Goal: Task Accomplishment & Management: Manage account settings

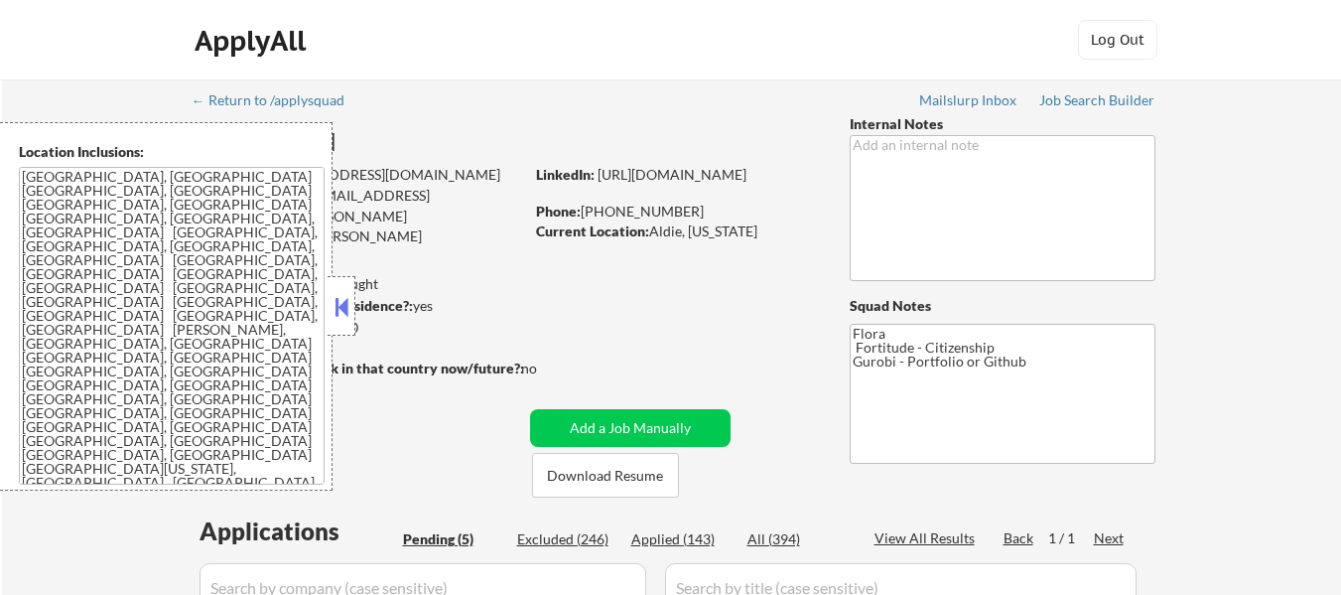
select select ""pending""
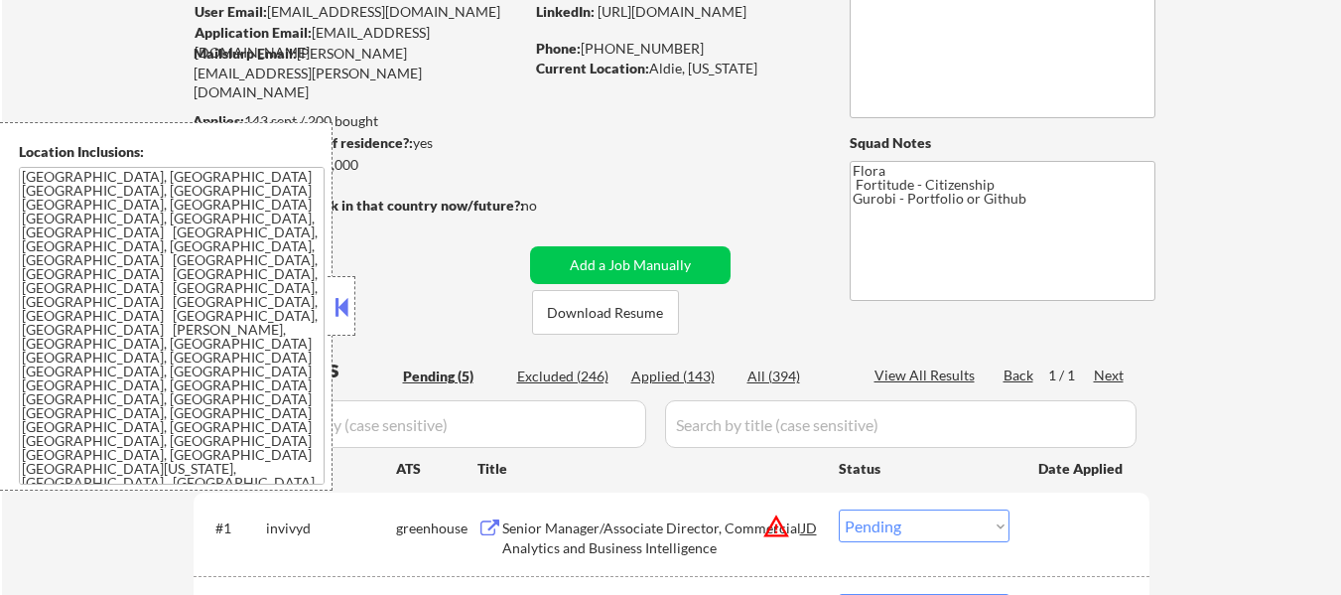
scroll to position [199, 0]
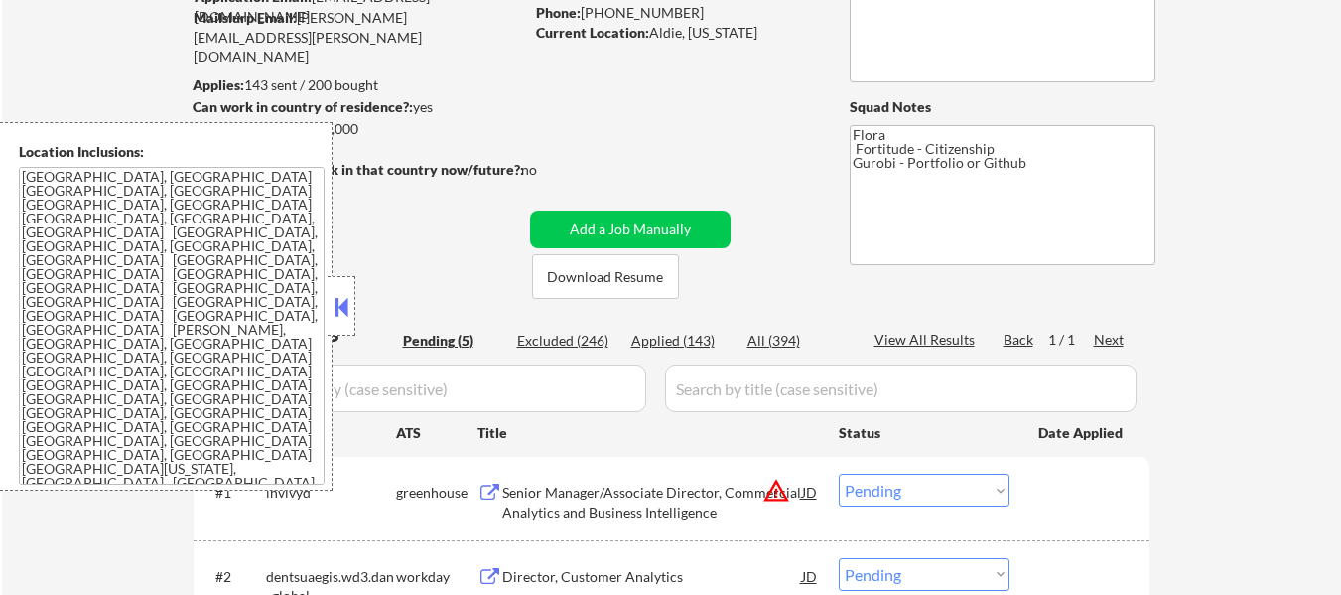
click at [350, 300] on button at bounding box center [342, 307] width 22 height 30
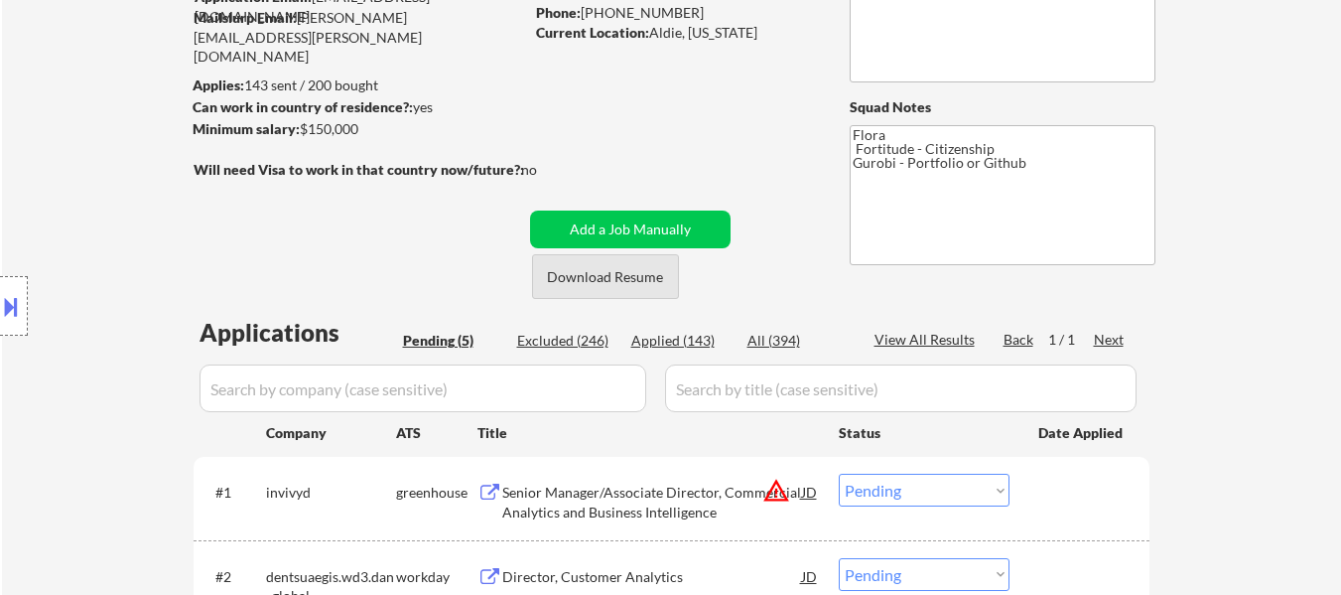
click at [607, 284] on button "Download Resume" at bounding box center [605, 276] width 147 height 45
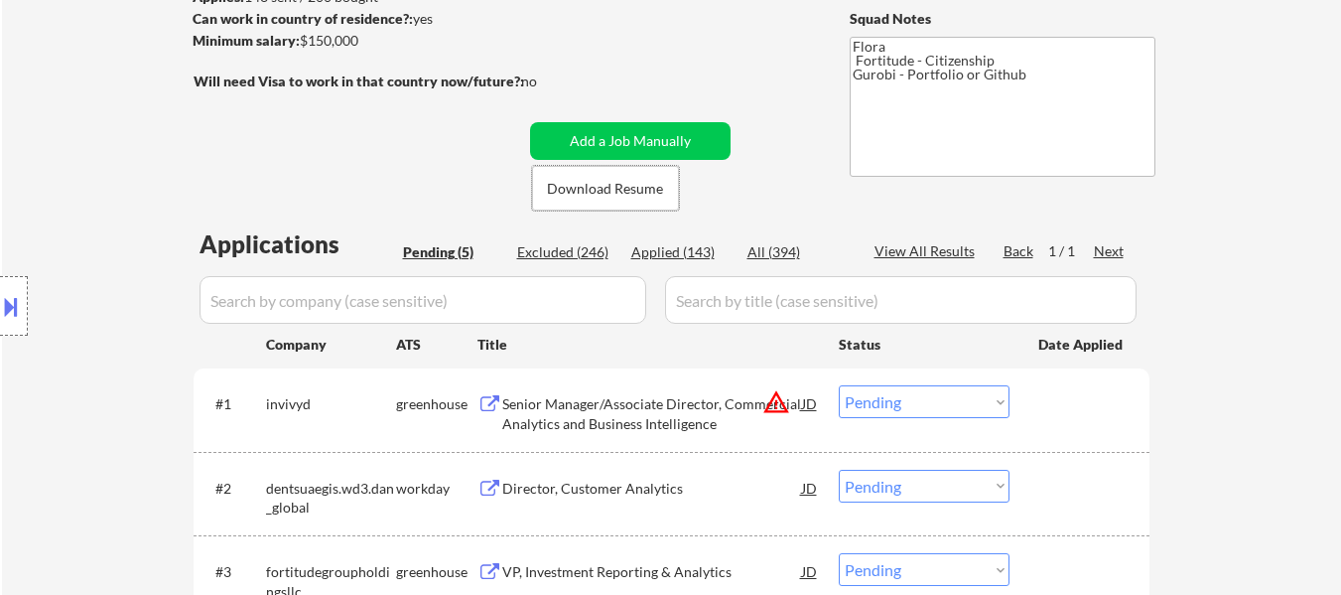
scroll to position [397, 0]
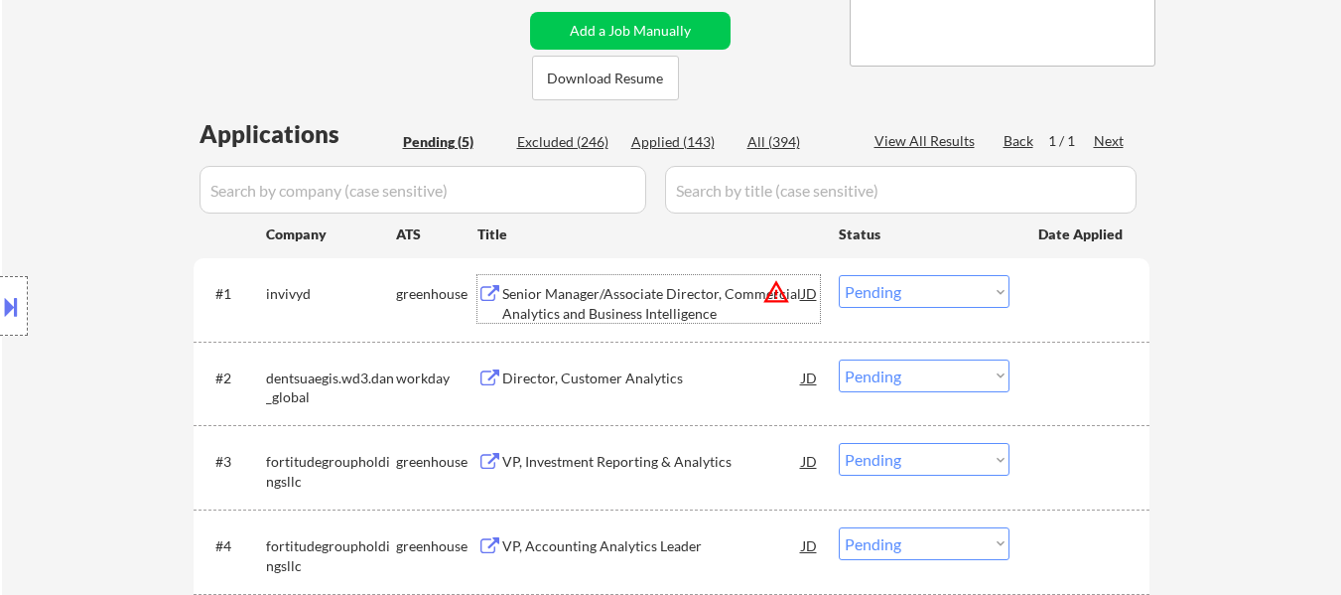
click at [635, 311] on div "Senior Manager/Associate Director, Commercial Analytics and Business Intelligen…" at bounding box center [652, 303] width 300 height 39
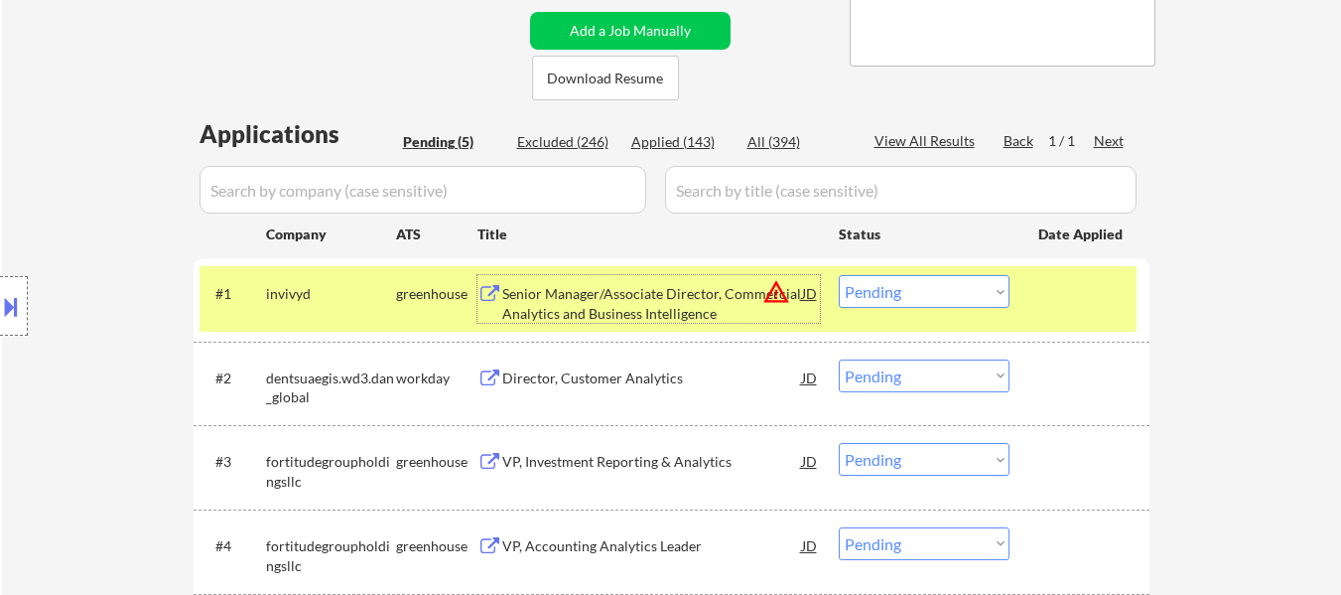
click at [590, 387] on div "Director, Customer Analytics" at bounding box center [652, 378] width 300 height 20
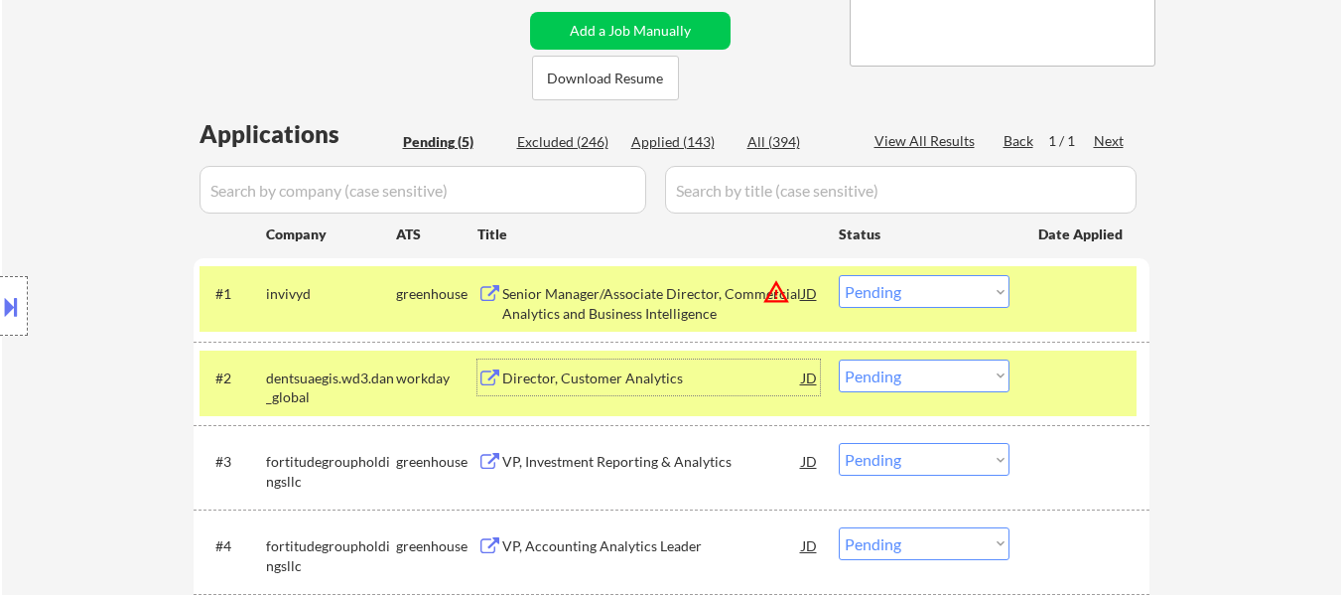
click at [596, 458] on div "VP, Investment Reporting & Analytics" at bounding box center [652, 462] width 300 height 20
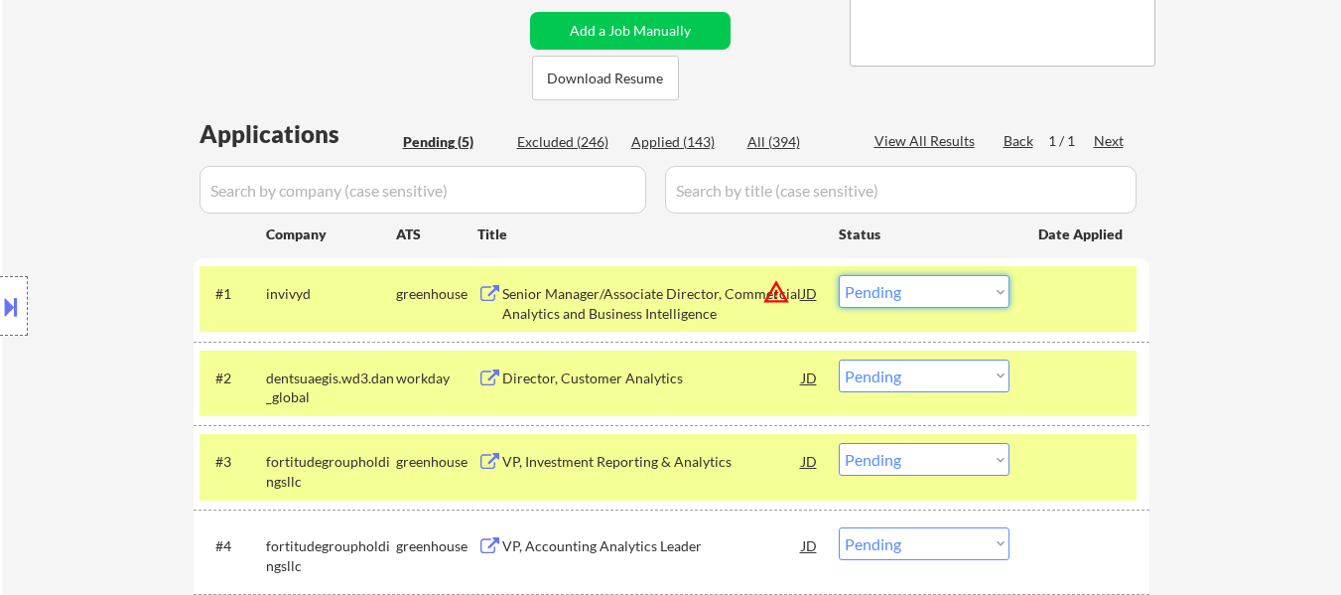
click at [912, 295] on select "Choose an option... Pending Applied Excluded (Questions) Excluded (Expired) Exc…" at bounding box center [924, 291] width 171 height 33
click at [839, 275] on select "Choose an option... Pending Applied Excluded (Questions) Excluded (Expired) Exc…" at bounding box center [924, 291] width 171 height 33
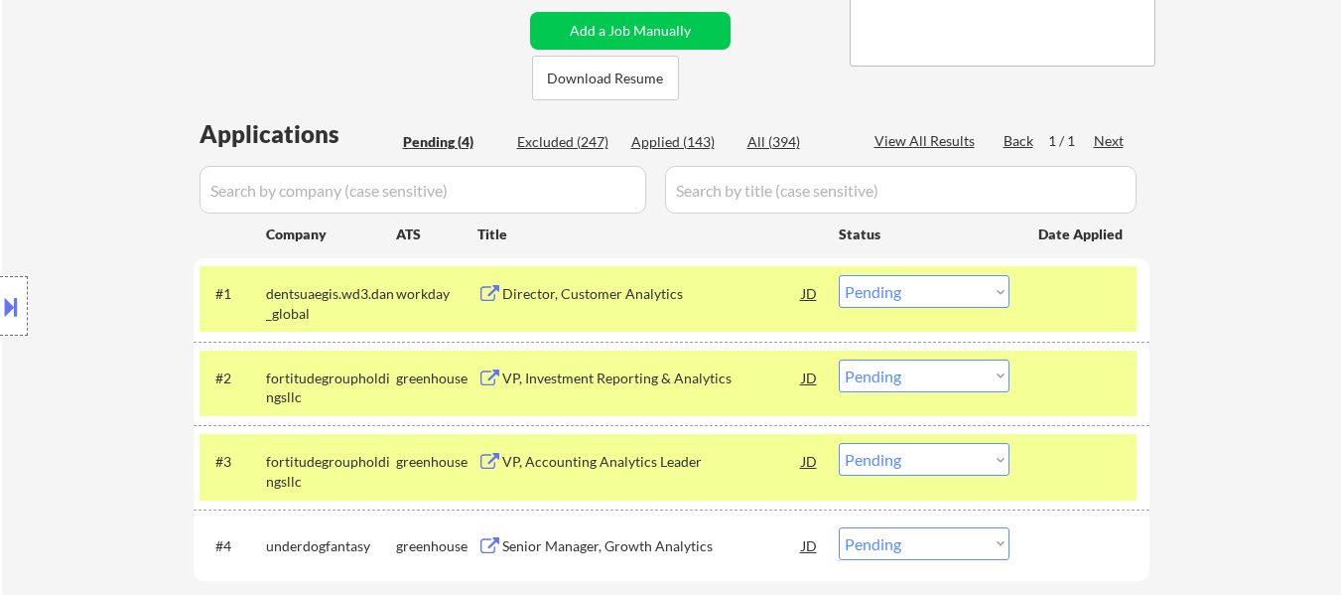
click at [897, 286] on select "Choose an option... Pending Applied Excluded (Questions) Excluded (Expired) Exc…" at bounding box center [924, 291] width 171 height 33
click at [839, 275] on select "Choose an option... Pending Applied Excluded (Questions) Excluded (Expired) Exc…" at bounding box center [924, 291] width 171 height 33
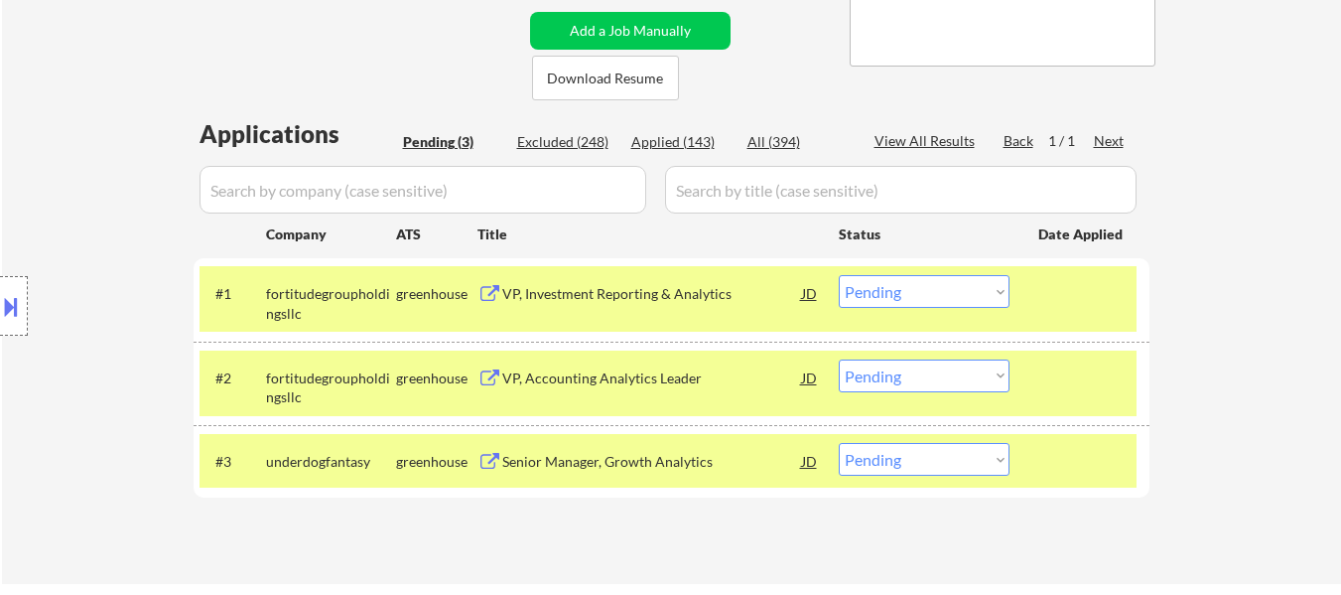
click at [972, 283] on select "Choose an option... Pending Applied Excluded (Questions) Excluded (Expired) Exc…" at bounding box center [924, 291] width 171 height 33
click at [839, 275] on select "Choose an option... Pending Applied Excluded (Questions) Excluded (Expired) Exc…" at bounding box center [924, 291] width 171 height 33
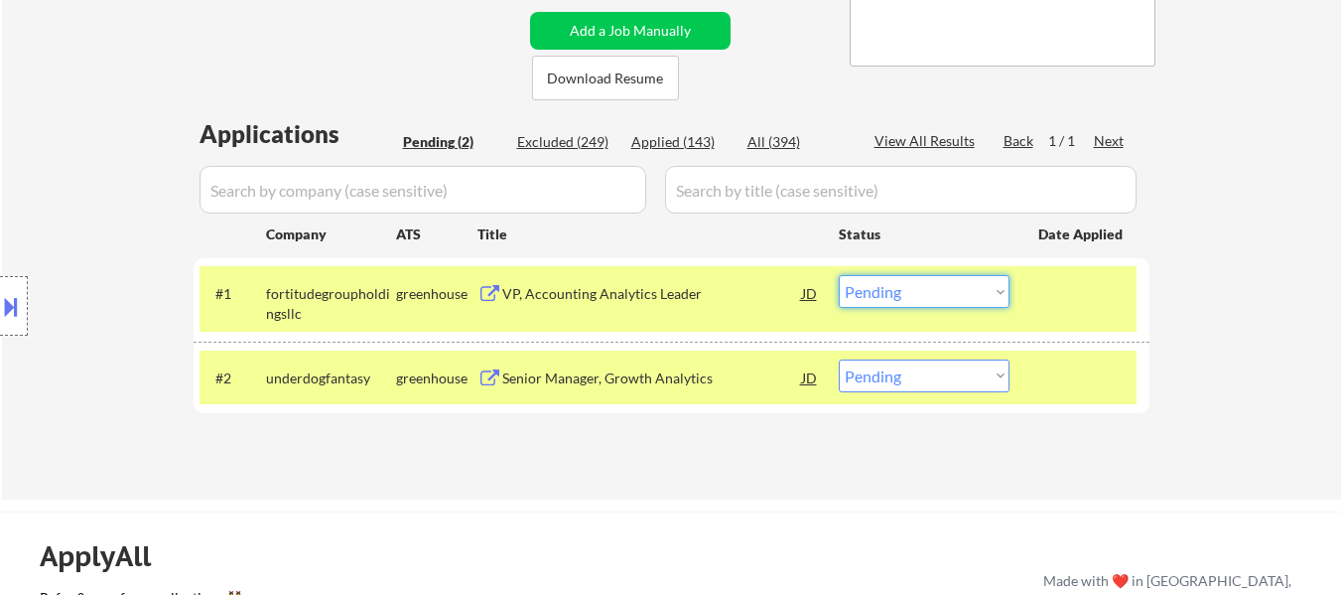
click at [882, 290] on select "Choose an option... Pending Applied Excluded (Questions) Excluded (Expired) Exc…" at bounding box center [924, 291] width 171 height 33
click at [839, 275] on select "Choose an option... Pending Applied Excluded (Questions) Excluded (Expired) Exc…" at bounding box center [924, 291] width 171 height 33
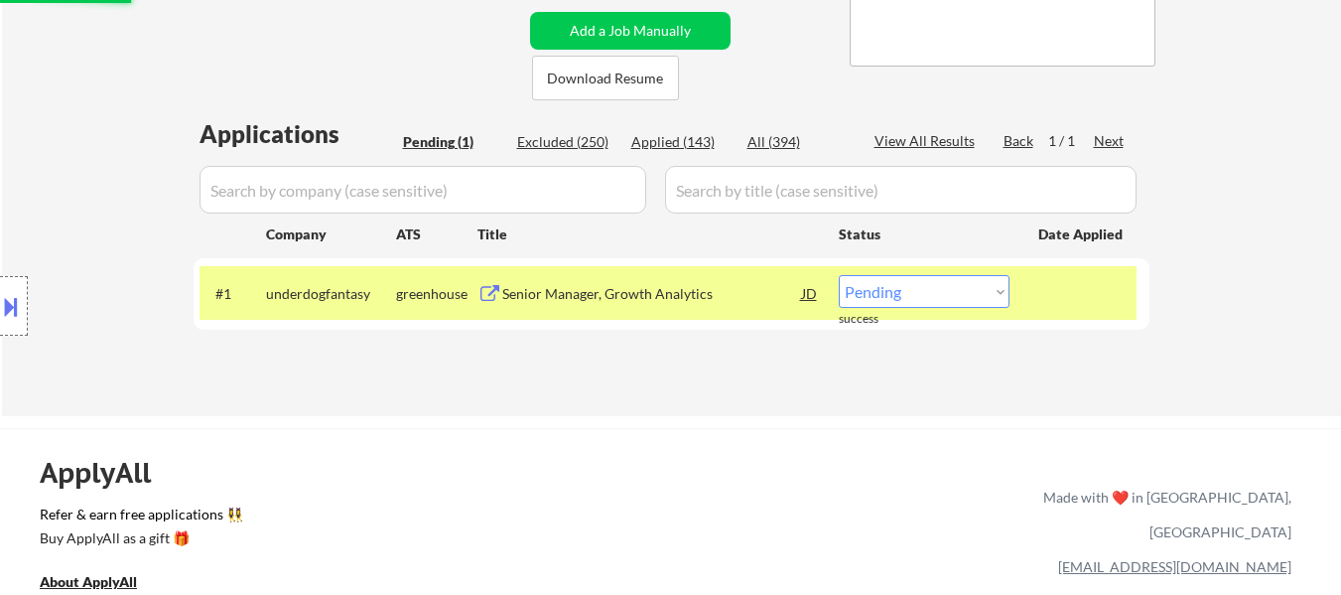
click at [670, 295] on div "Senior Manager, Growth Analytics" at bounding box center [652, 294] width 300 height 20
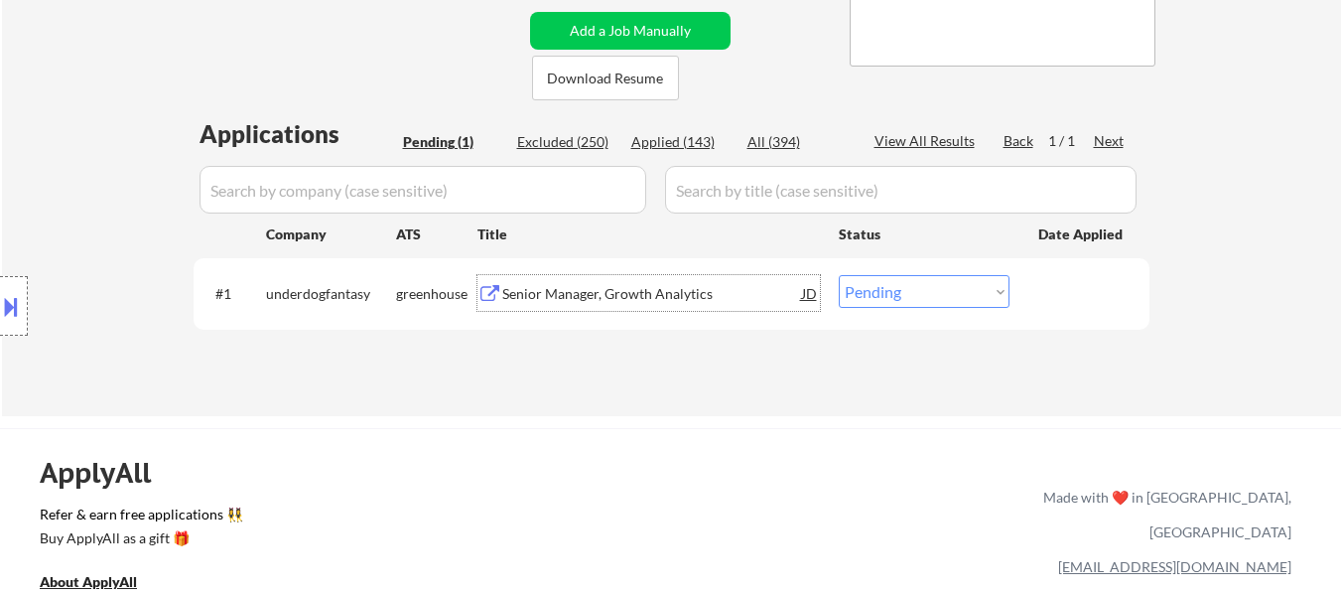
click at [955, 293] on select "Choose an option... Pending Applied Excluded (Questions) Excluded (Expired) Exc…" at bounding box center [924, 291] width 171 height 33
select select ""excluded""
click at [839, 275] on select "Choose an option... Pending Applied Excluded (Questions) Excluded (Expired) Exc…" at bounding box center [924, 291] width 171 height 33
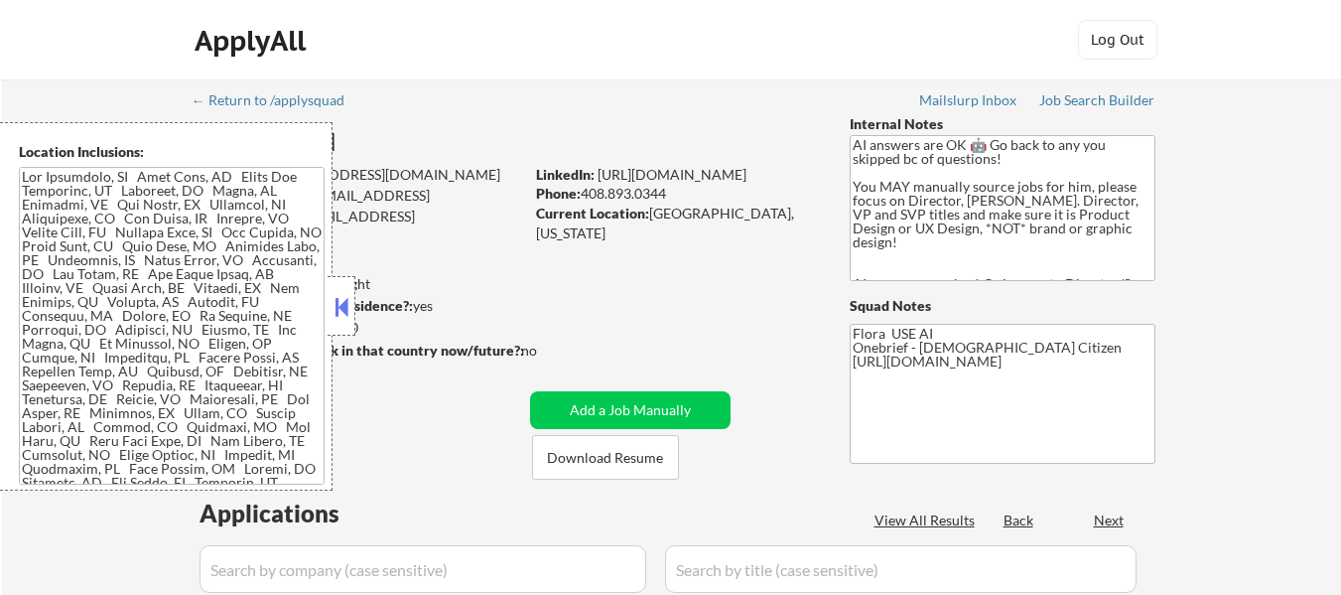
select select ""pending""
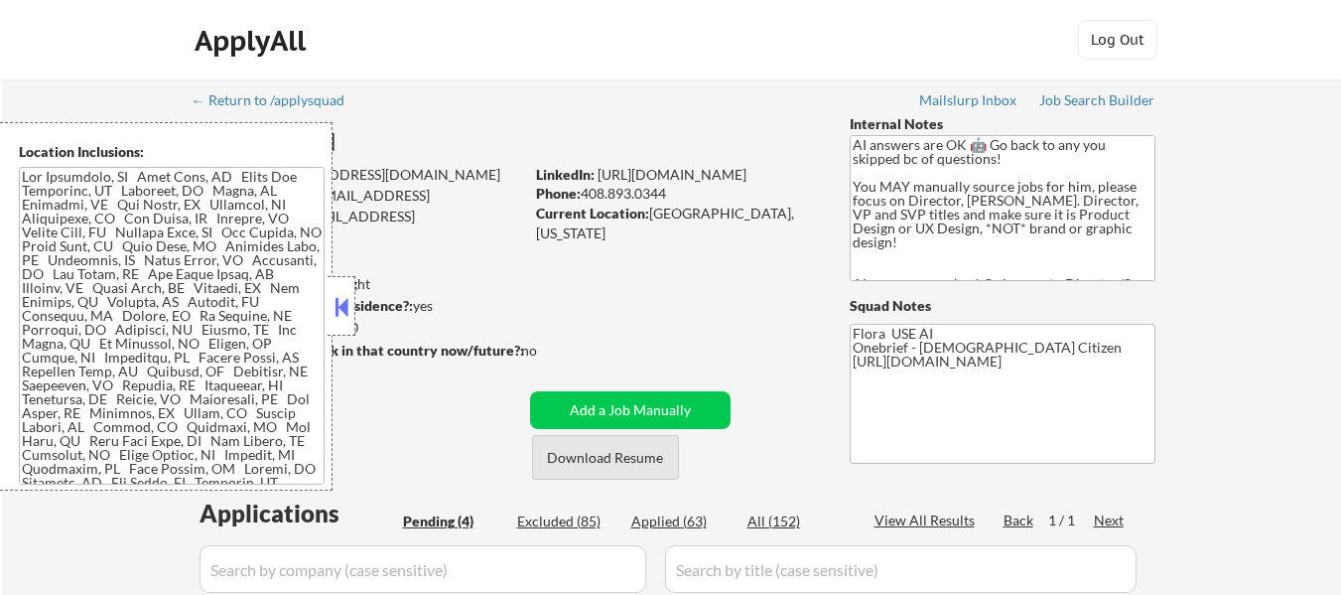
click at [611, 466] on button "Download Resume" at bounding box center [605, 457] width 147 height 45
click at [337, 296] on button at bounding box center [342, 307] width 22 height 30
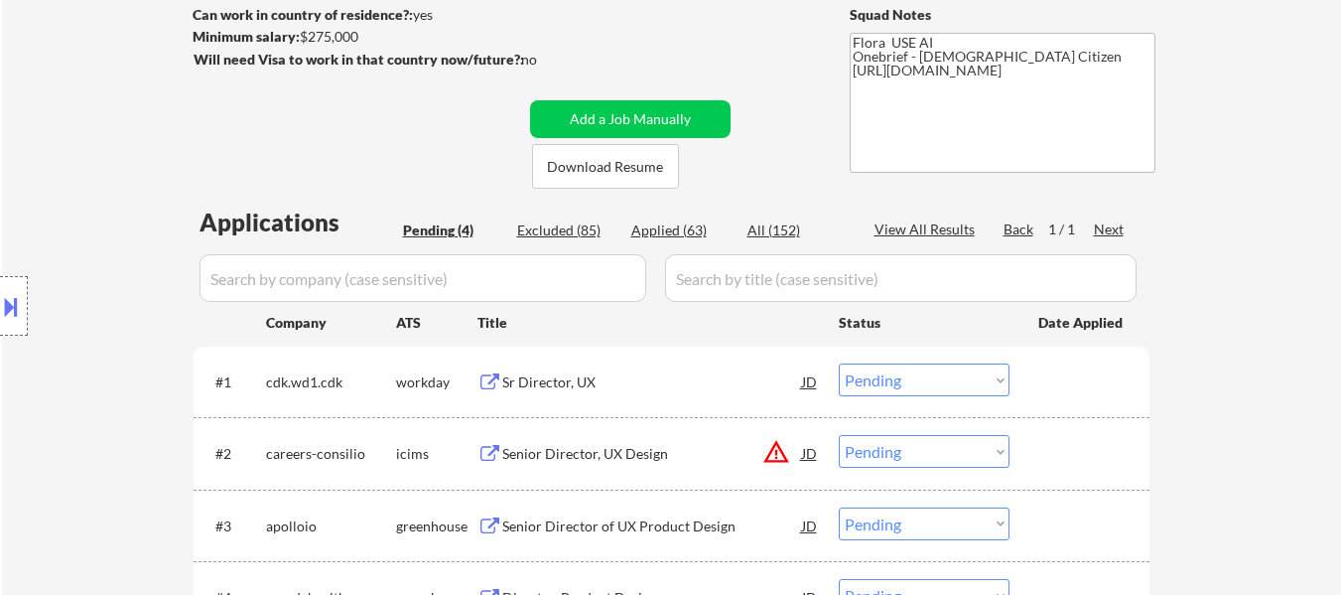
scroll to position [298, 0]
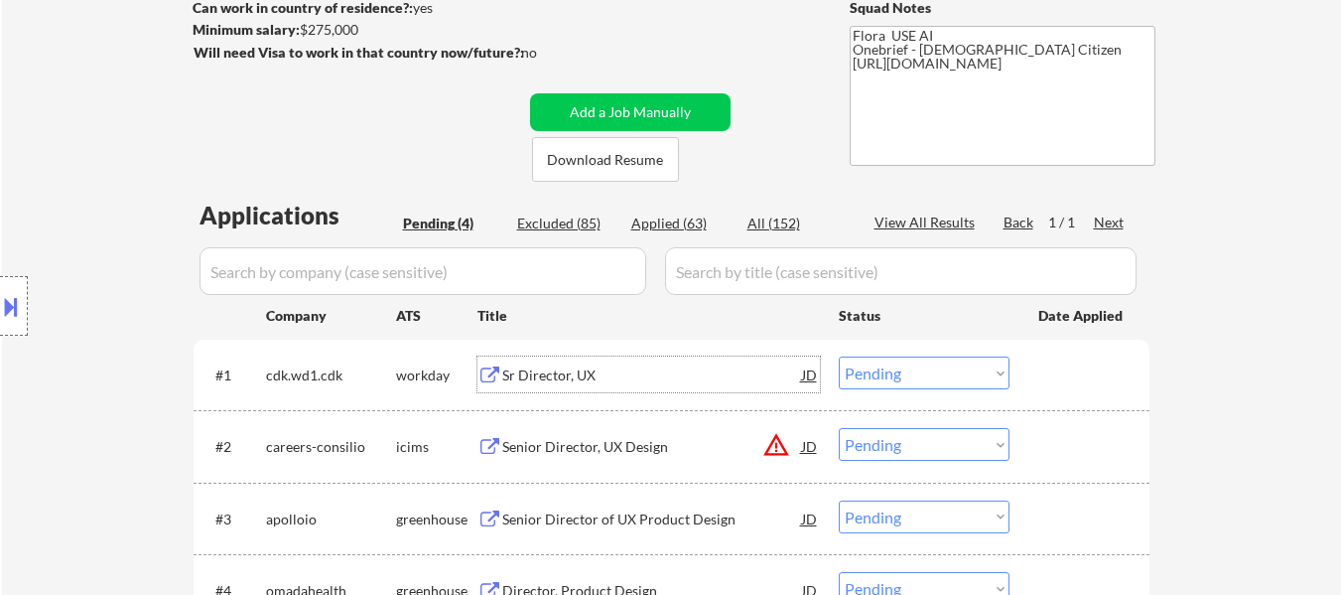
click at [540, 372] on div "Sr Director, UX" at bounding box center [652, 375] width 300 height 20
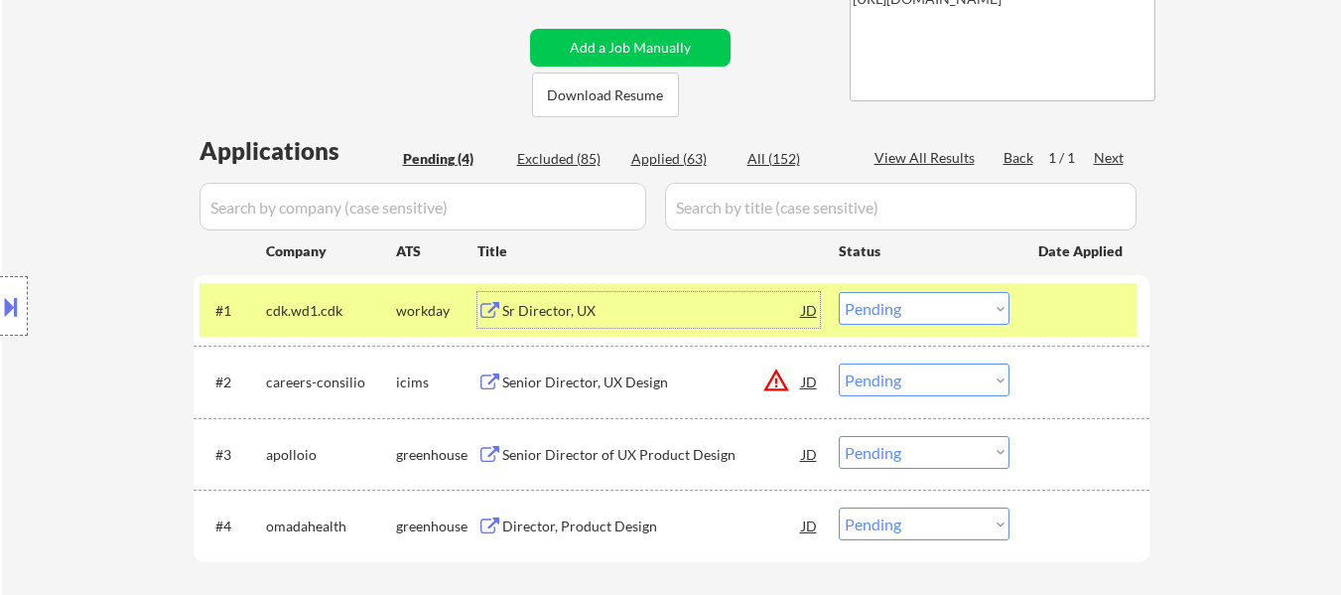
scroll to position [397, 0]
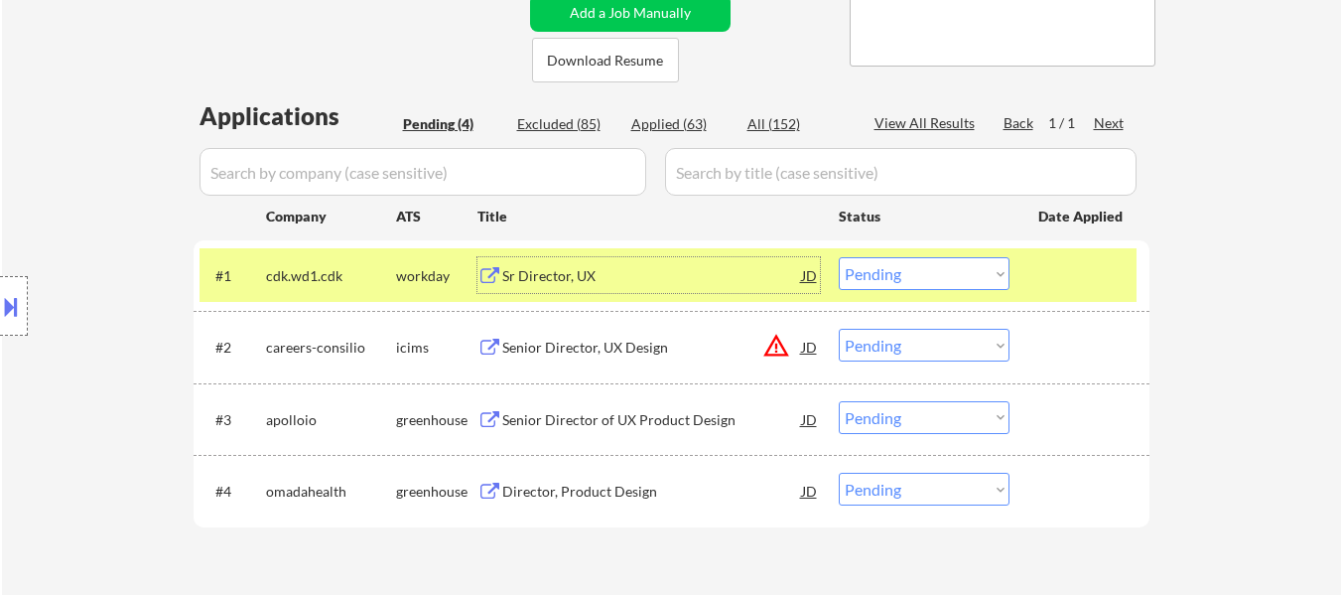
click at [892, 342] on select "Choose an option... Pending Applied Excluded (Questions) Excluded (Expired) Exc…" at bounding box center [924, 345] width 171 height 33
click at [839, 329] on select "Choose an option... Pending Applied Excluded (Questions) Excluded (Expired) Exc…" at bounding box center [924, 345] width 171 height 33
select select ""pending""
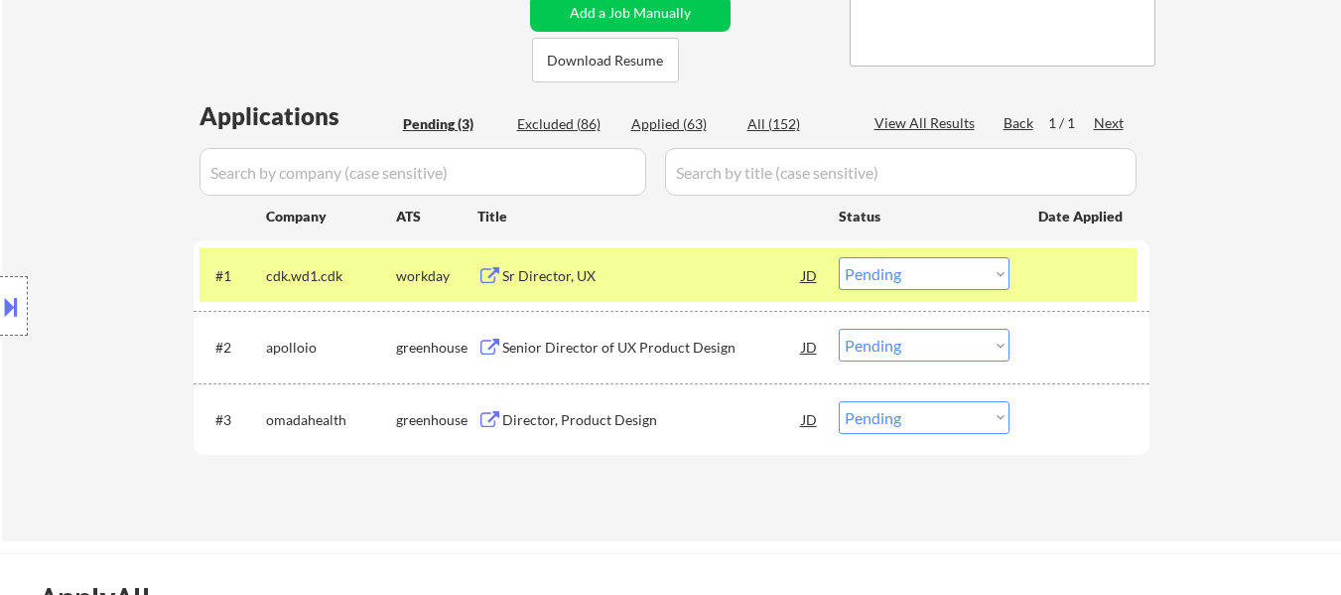
click at [580, 345] on div "Senior Director of UX Product Design" at bounding box center [652, 348] width 300 height 20
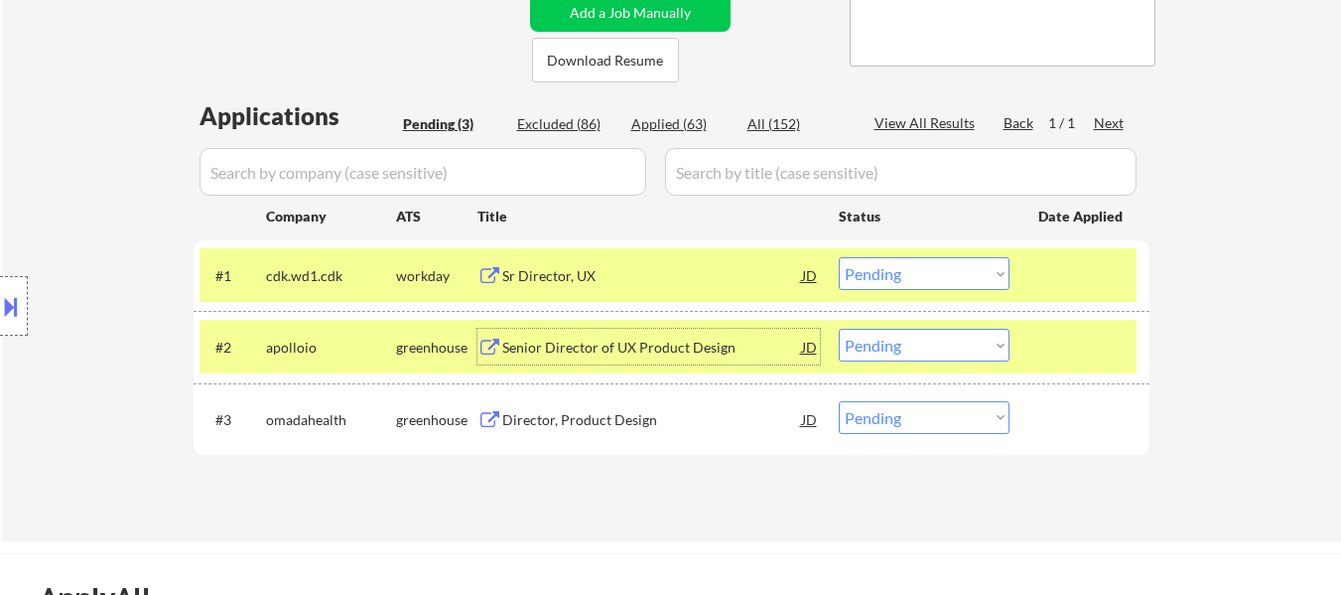
click at [896, 277] on select "Choose an option... Pending Applied Excluded (Questions) Excluded (Expired) Exc…" at bounding box center [924, 273] width 171 height 33
click at [839, 257] on select "Choose an option... Pending Applied Excluded (Questions) Excluded (Expired) Exc…" at bounding box center [924, 273] width 171 height 33
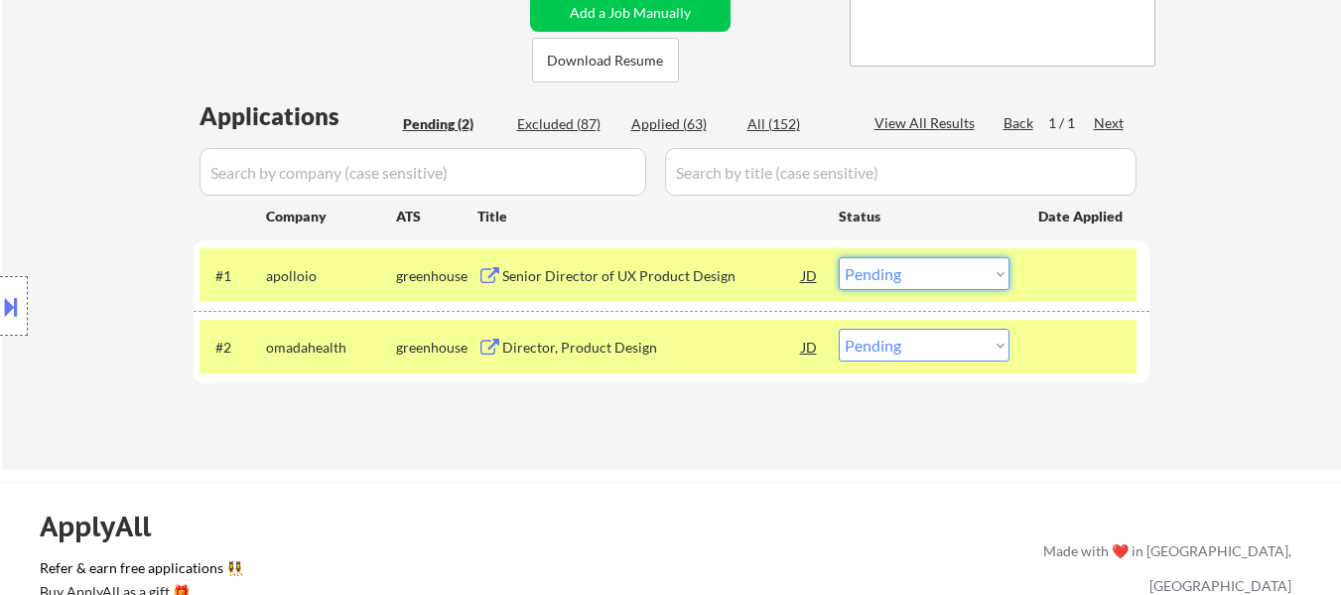
drag, startPoint x: 867, startPoint y: 263, endPoint x: 874, endPoint y: 277, distance: 15.5
click at [867, 263] on select "Choose an option... Pending Applied Excluded (Questions) Excluded (Expired) Exc…" at bounding box center [924, 273] width 171 height 33
click at [839, 257] on select "Choose an option... Pending Applied Excluded (Questions) Excluded (Expired) Exc…" at bounding box center [924, 273] width 171 height 33
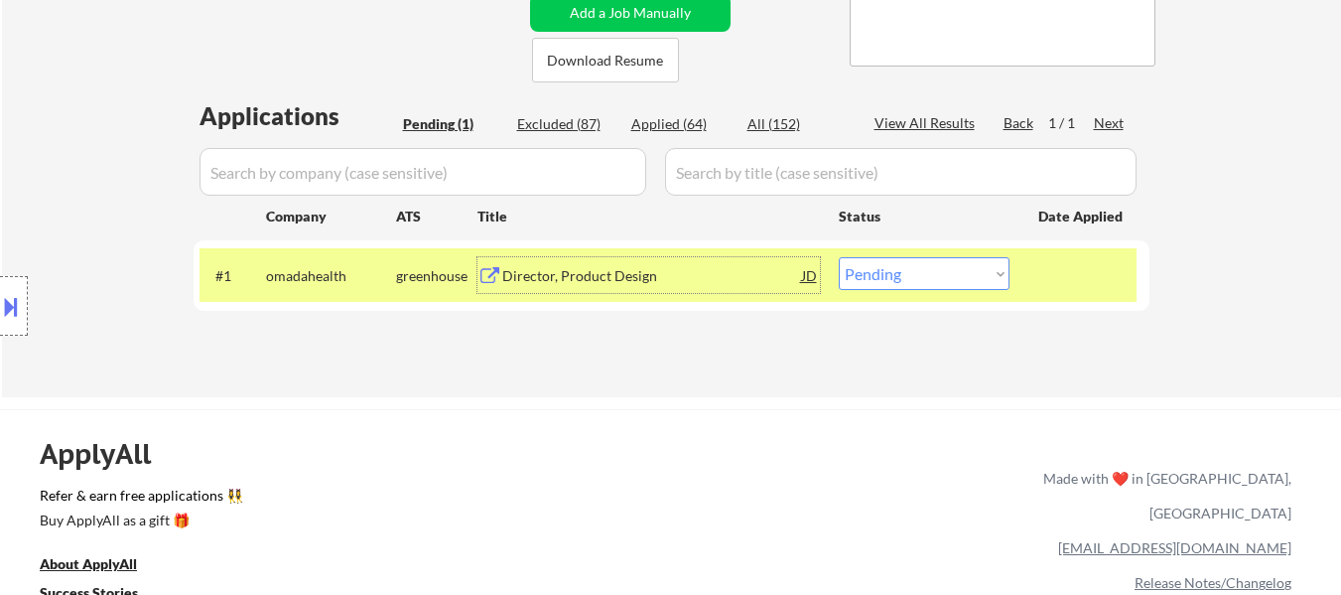
click at [599, 271] on div "Director, Product Design" at bounding box center [652, 276] width 300 height 20
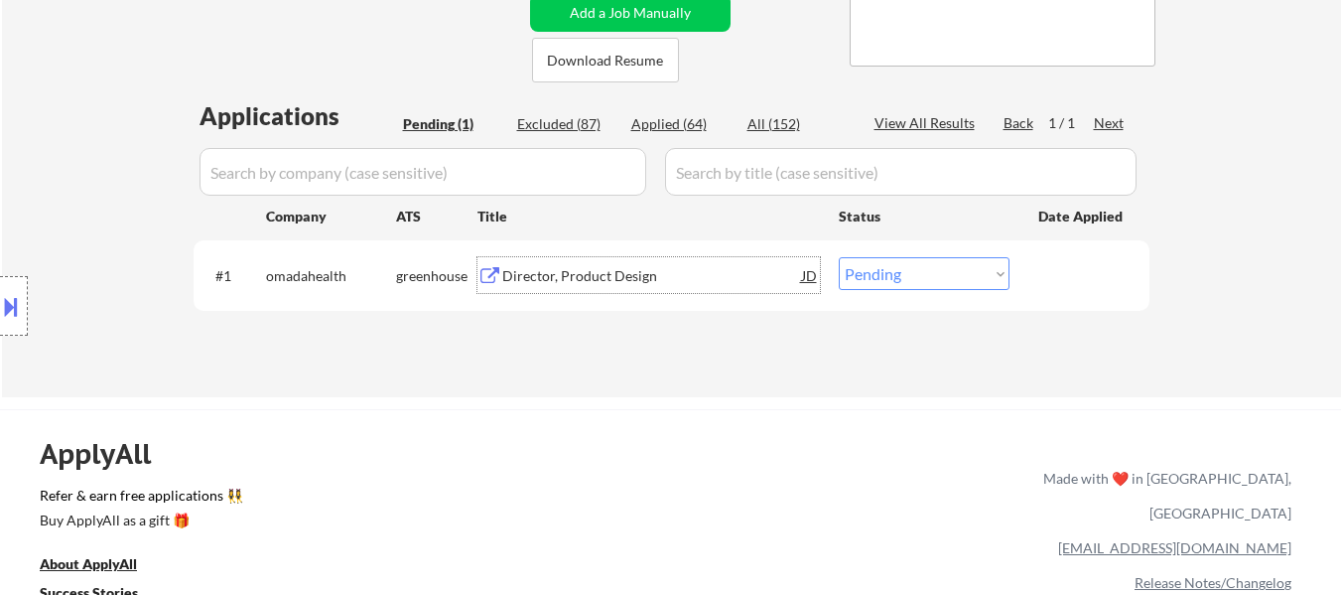
click at [908, 286] on select "Choose an option... Pending Applied Excluded (Questions) Excluded (Expired) Exc…" at bounding box center [924, 273] width 171 height 33
select select ""excluded__salary_""
click at [839, 257] on select "Choose an option... Pending Applied Excluded (Questions) Excluded (Expired) Exc…" at bounding box center [924, 273] width 171 height 33
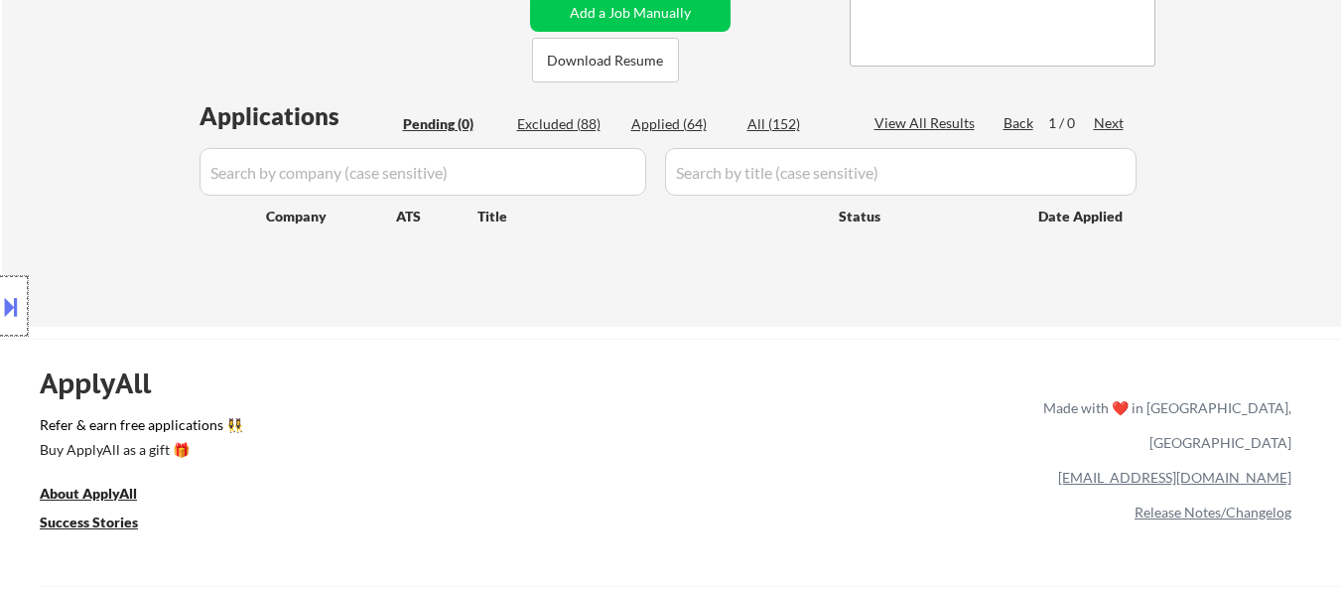
click at [25, 306] on div at bounding box center [14, 306] width 28 height 60
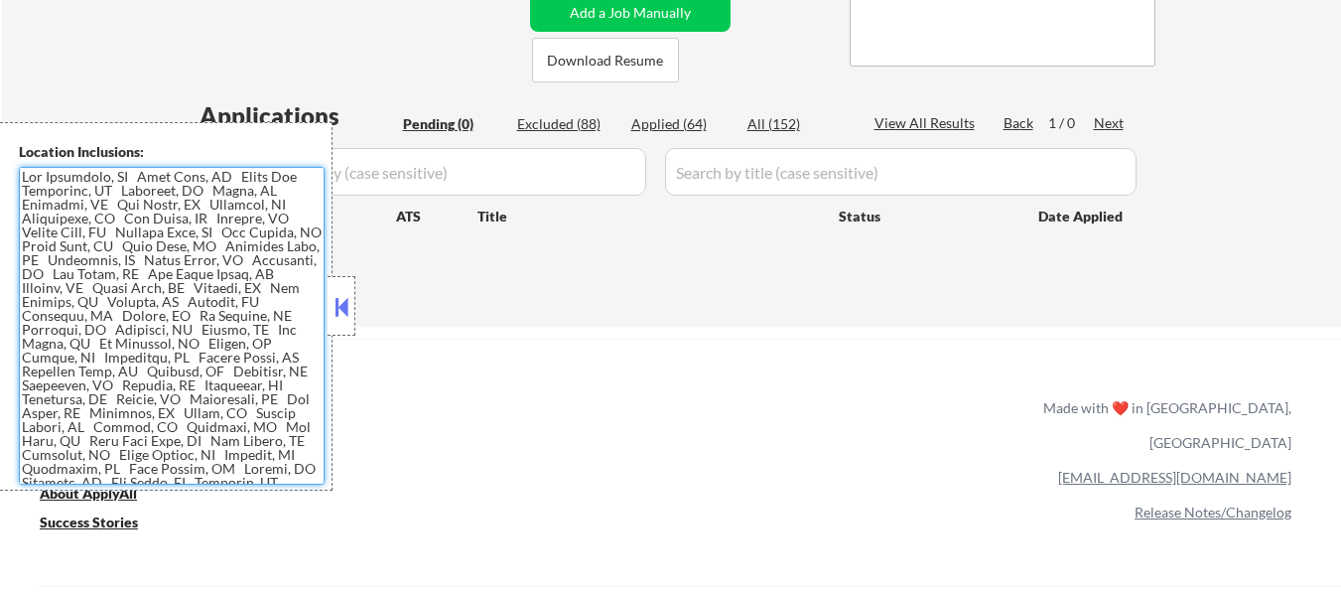
click at [132, 311] on textarea at bounding box center [172, 326] width 306 height 318
click at [162, 299] on textarea at bounding box center [172, 326] width 306 height 318
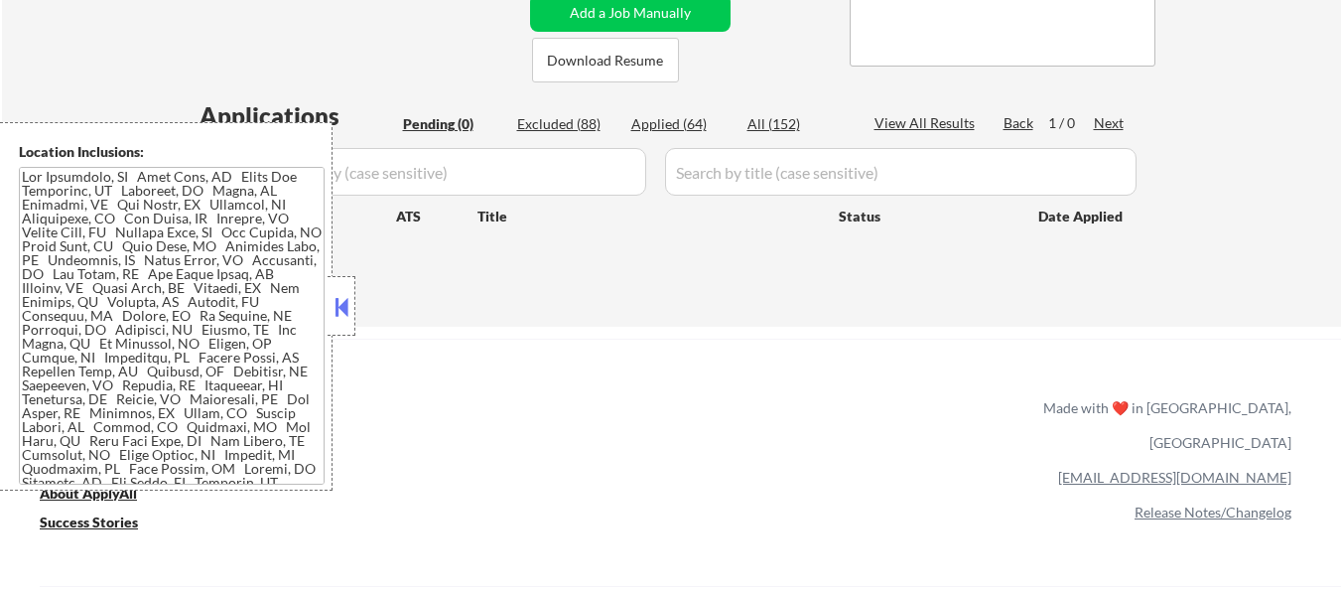
click at [347, 312] on button at bounding box center [342, 307] width 22 height 30
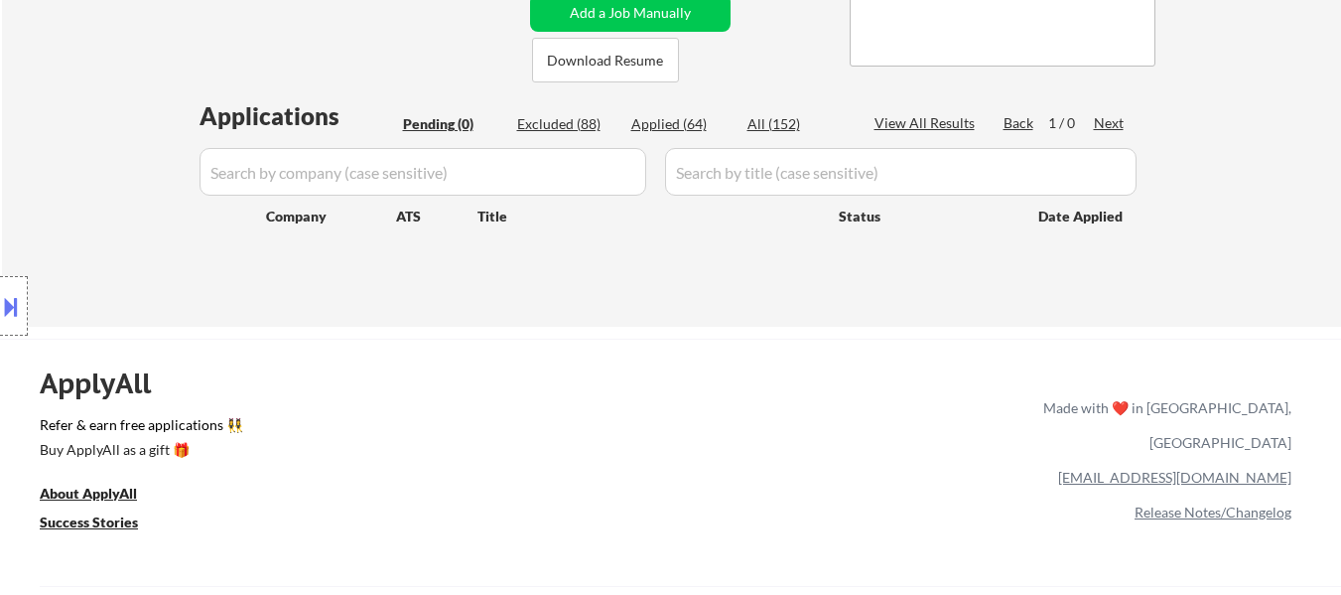
click at [16, 306] on button at bounding box center [11, 306] width 22 height 33
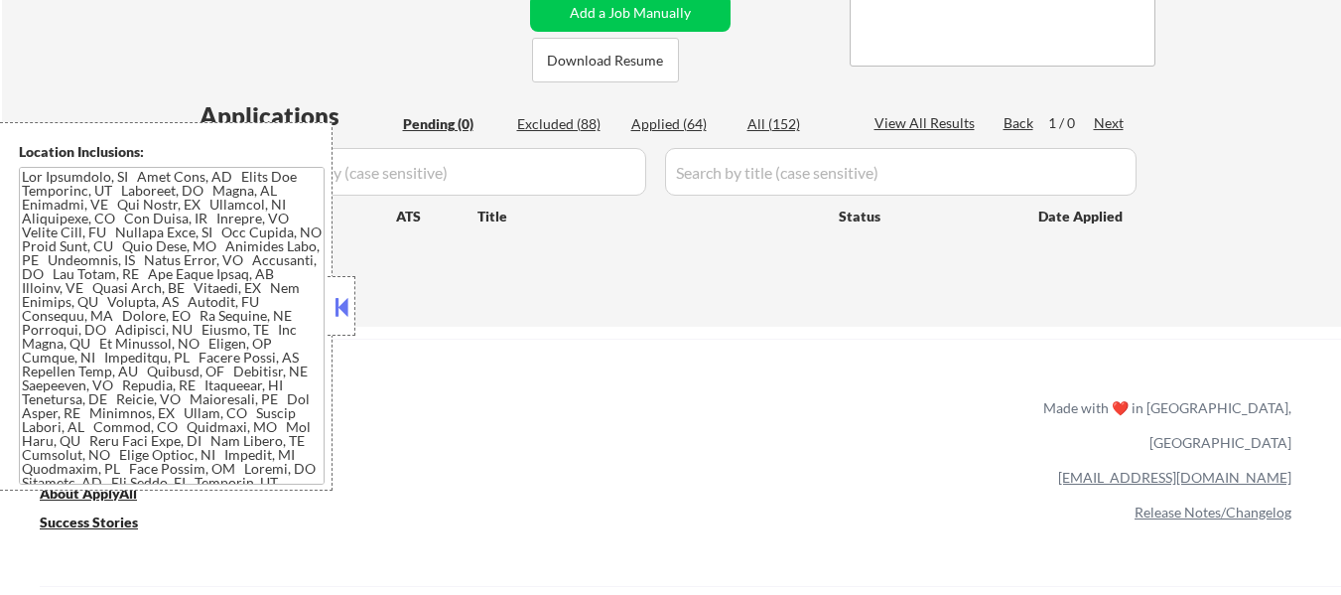
click at [160, 339] on textarea at bounding box center [172, 326] width 306 height 318
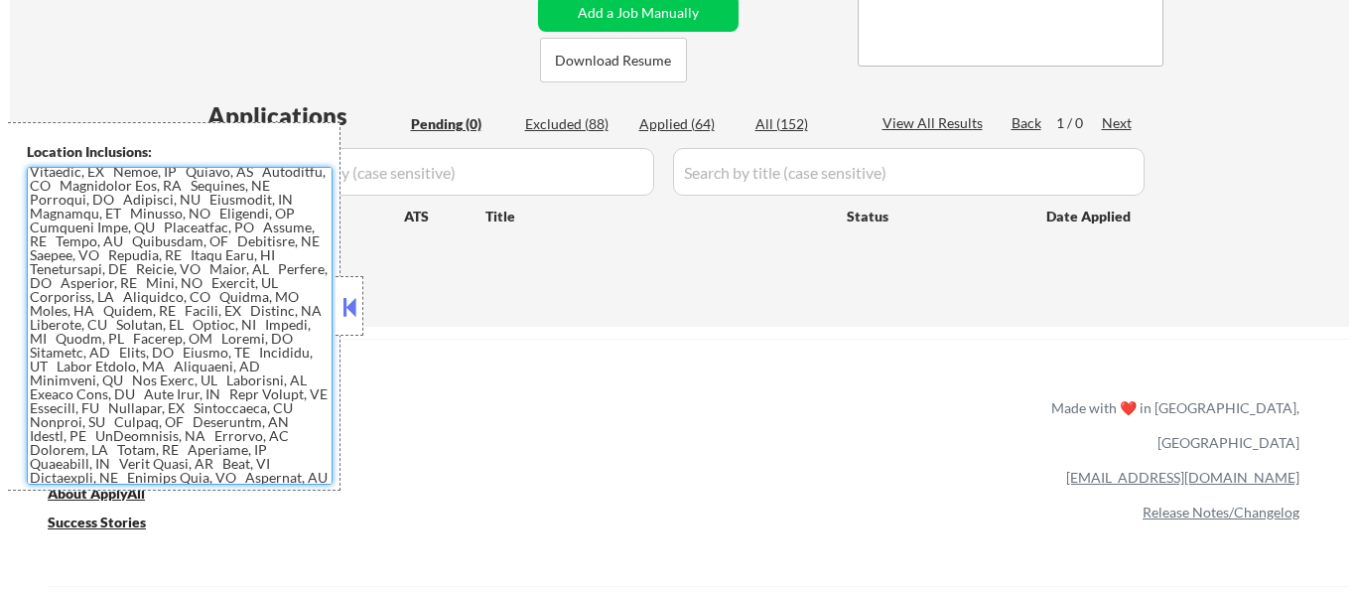
scroll to position [842, 0]
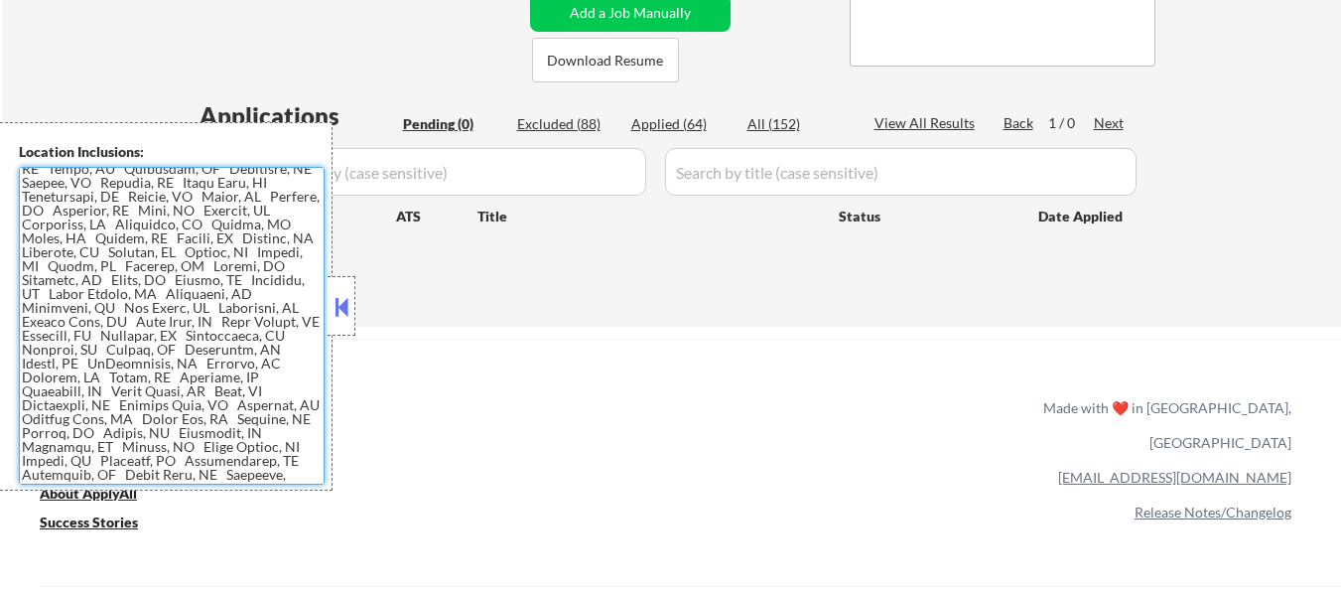
click at [348, 308] on button at bounding box center [342, 307] width 22 height 30
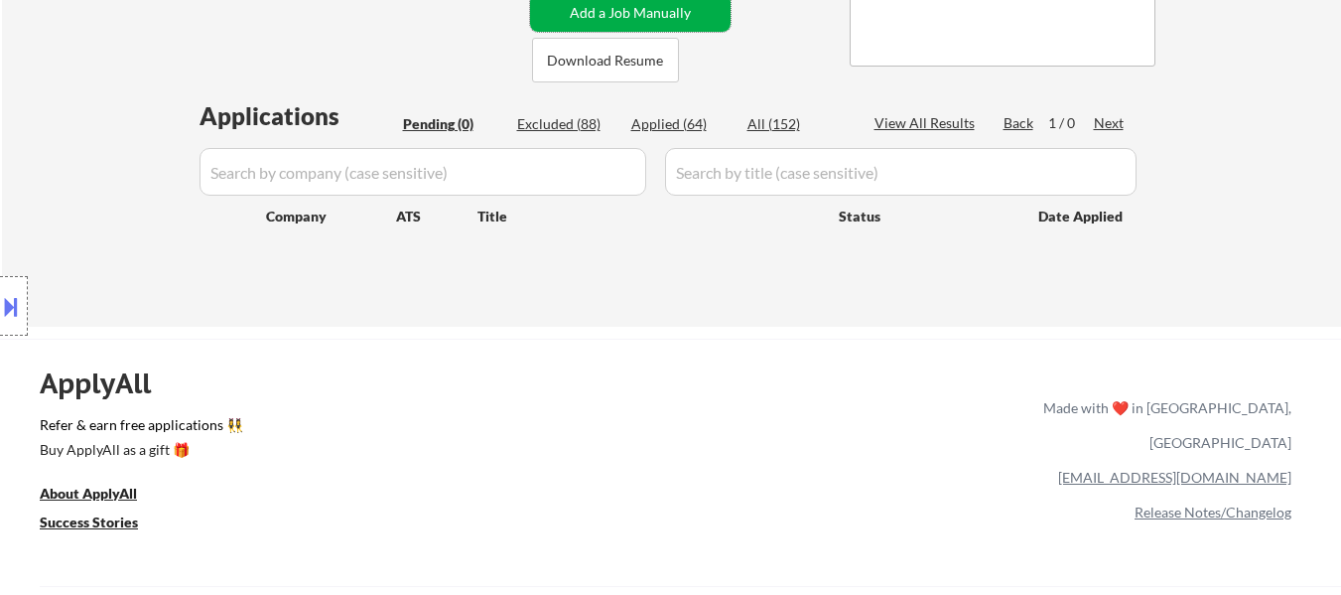
click at [681, 14] on button "Add a Job Manually" at bounding box center [630, 13] width 201 height 38
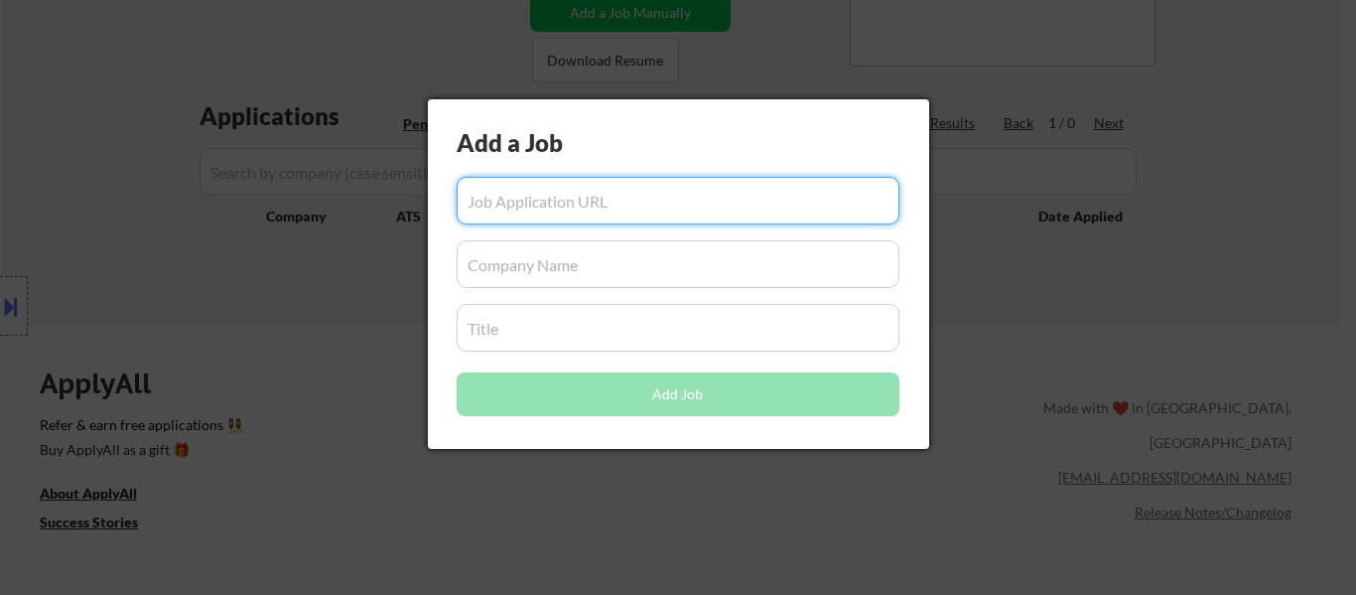
paste input "https://accommodationsplusinternational.applytojob.com/apply/w0XMEnalB8/Directo…"
type input "https://accommodationsplusinternational.applytojob.com/apply/w0XMEnalB8/Directo…"
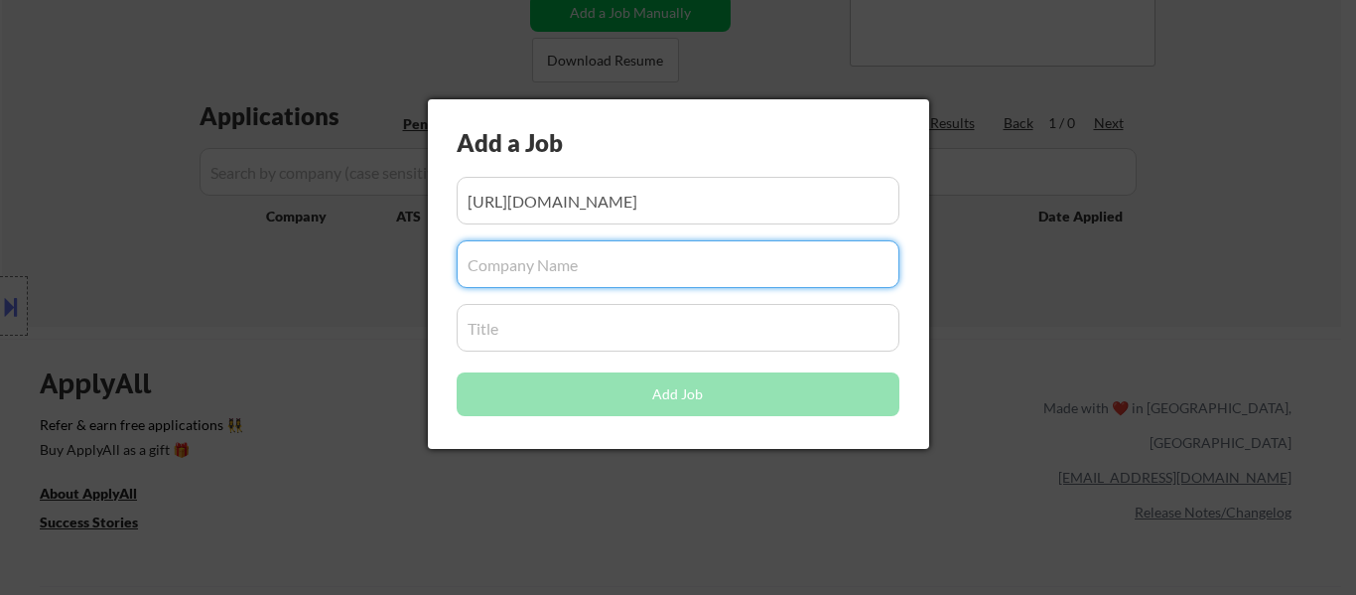
scroll to position [0, 0]
click at [664, 274] on input "input" at bounding box center [678, 264] width 443 height 48
paste input "Accommodations Plus International"
type input "Accommodations Plus International"
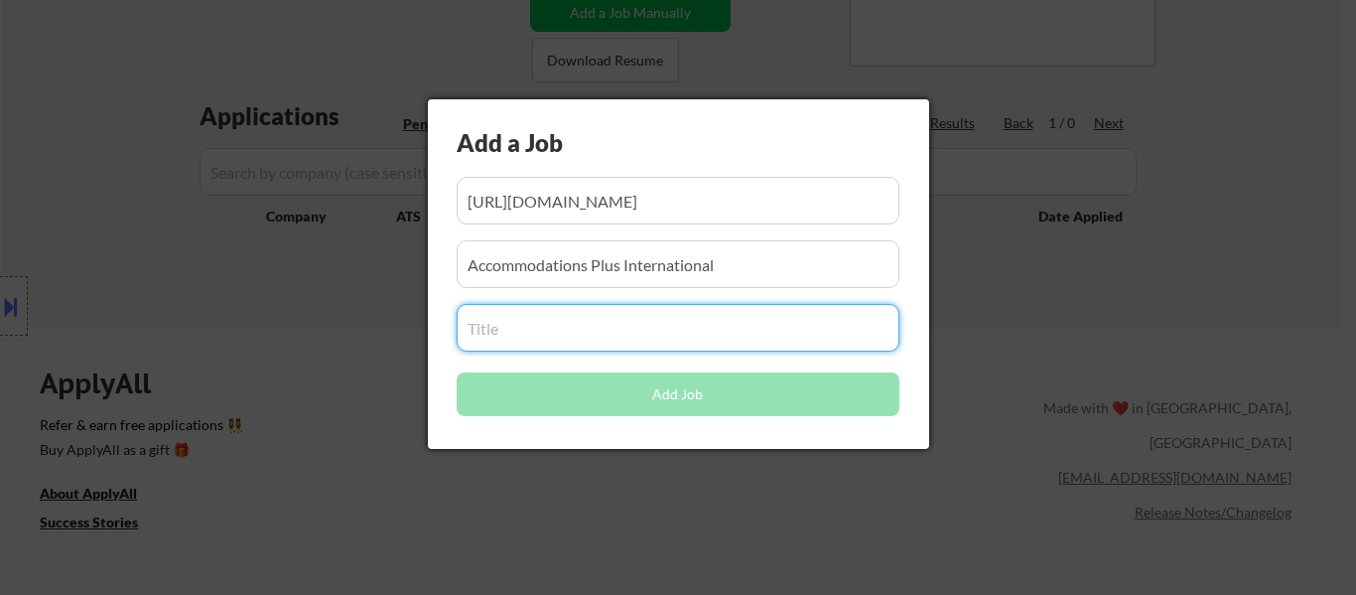
click at [591, 330] on input "input" at bounding box center [678, 328] width 443 height 48
paste input "Director, Digital Design"
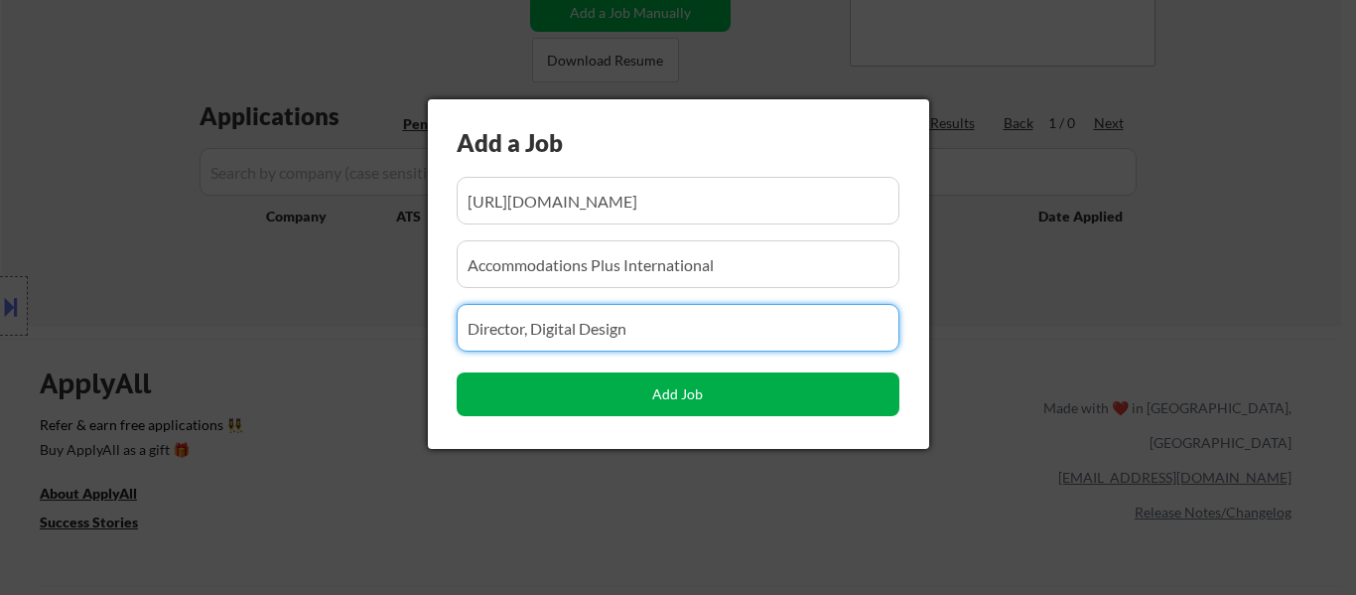
type input "Director, Digital Design"
click at [694, 405] on button "Add Job" at bounding box center [678, 394] width 443 height 44
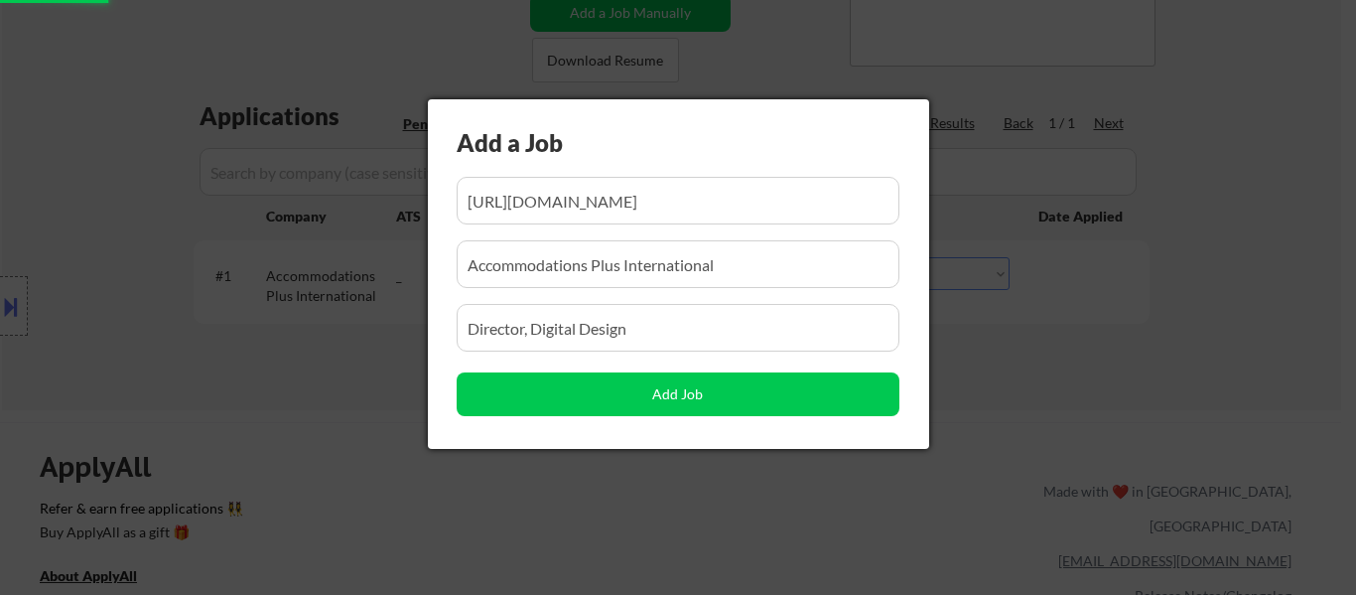
drag, startPoint x: 1275, startPoint y: 134, endPoint x: 1237, endPoint y: 133, distance: 37.7
click at [1275, 133] on div at bounding box center [678, 297] width 1356 height 595
click at [1166, 281] on div at bounding box center [678, 297] width 1356 height 595
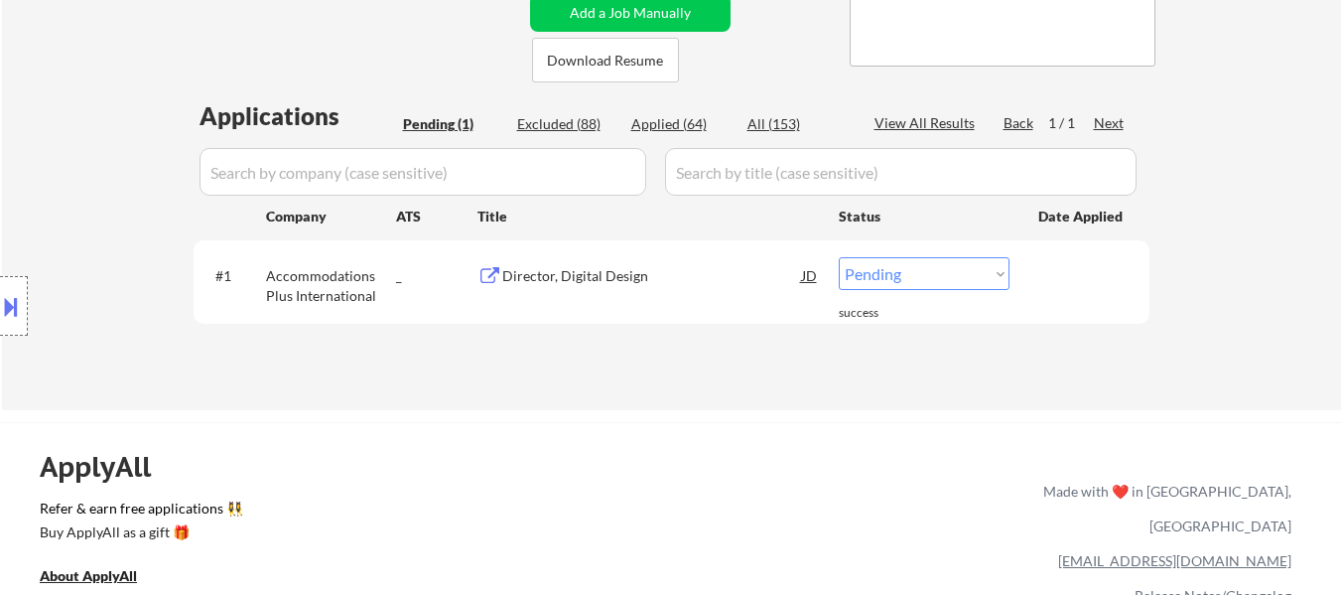
click at [886, 279] on select "Choose an option... Pending Applied Excluded (Questions) Excluded (Expired) Exc…" at bounding box center [924, 273] width 171 height 33
select select ""applied""
click at [839, 257] on select "Choose an option... Pending Applied Excluded (Questions) Excluded (Expired) Exc…" at bounding box center [924, 273] width 171 height 33
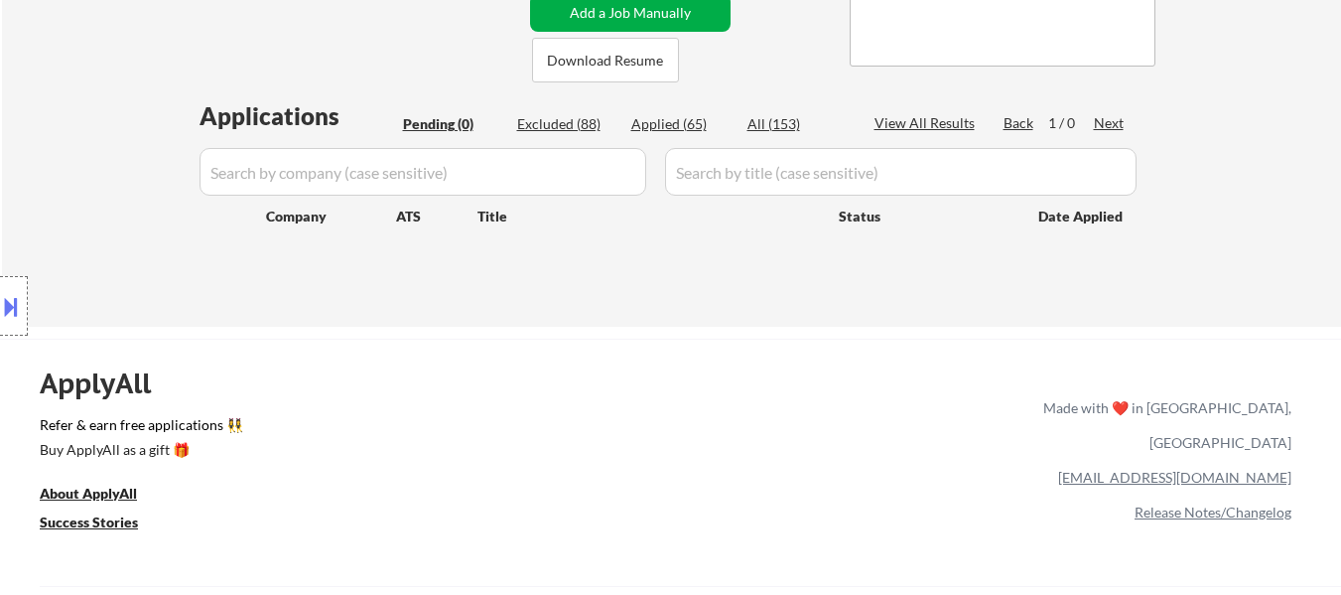
click at [632, 19] on button "Add a Job Manually" at bounding box center [630, 13] width 201 height 38
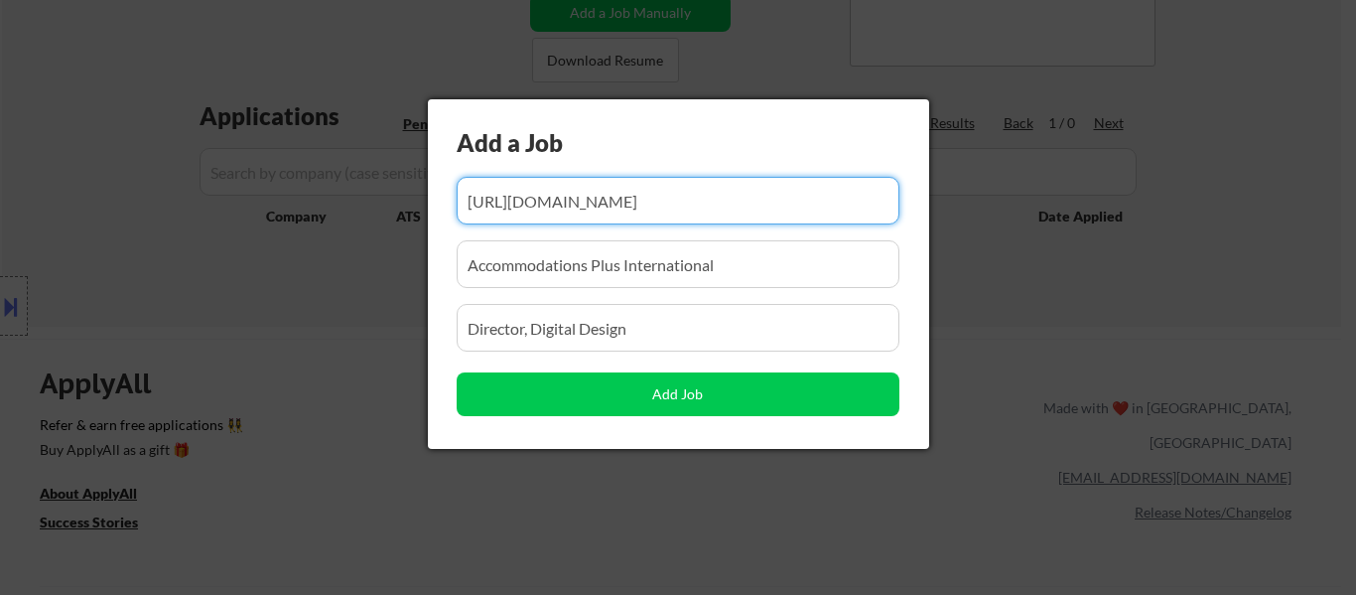
scroll to position [0, 291]
click at [648, 212] on input "input" at bounding box center [678, 201] width 443 height 48
paste input "https://vsco.taleo.net/careersection/1_vss_prof/jobdetail.ftl?job=04E03&lang=en"
type input "https://vsco.taleo.net/careersection/1_vss_prof/jobdetail.ftl?job=04E03&lang=en"
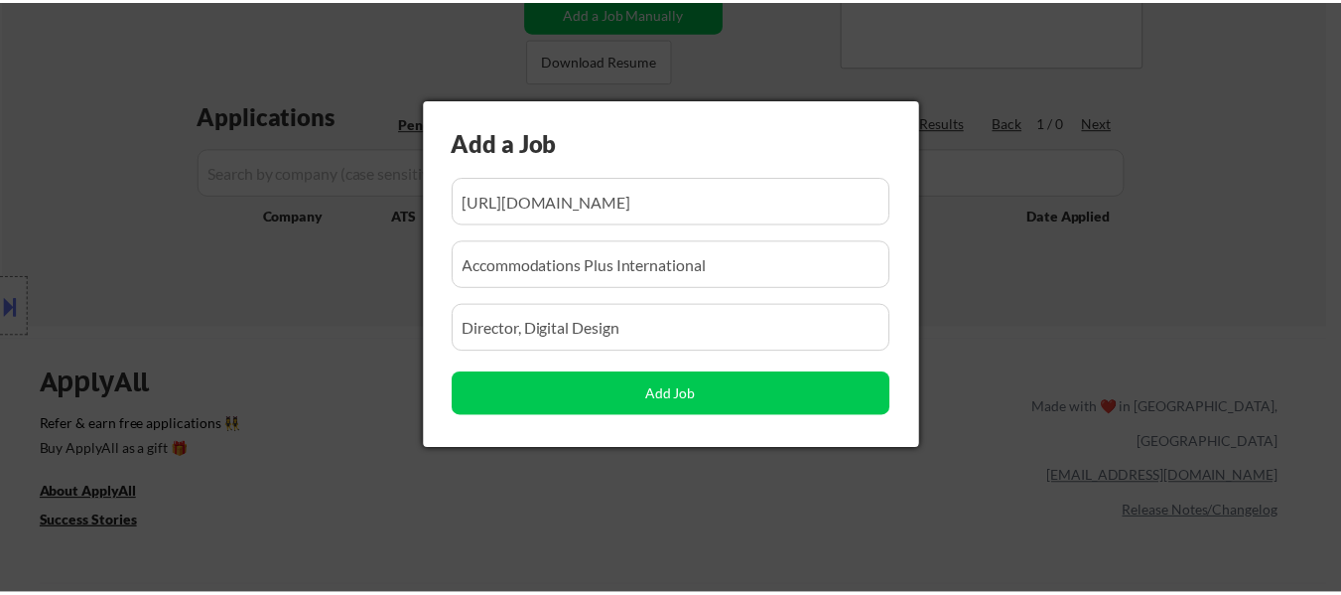
scroll to position [0, 0]
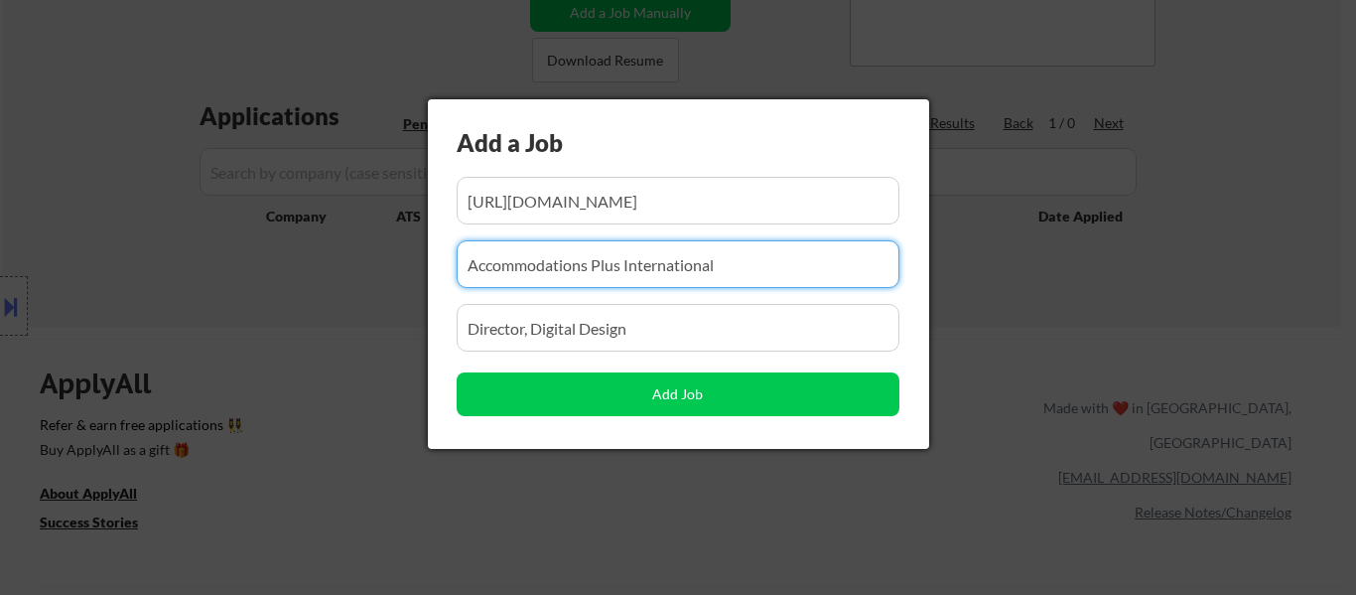
drag, startPoint x: 747, startPoint y: 276, endPoint x: 216, endPoint y: 254, distance: 530.6
paste input "Victoria’s Secret & Co."
type input "Victoria’s Secret & Co."
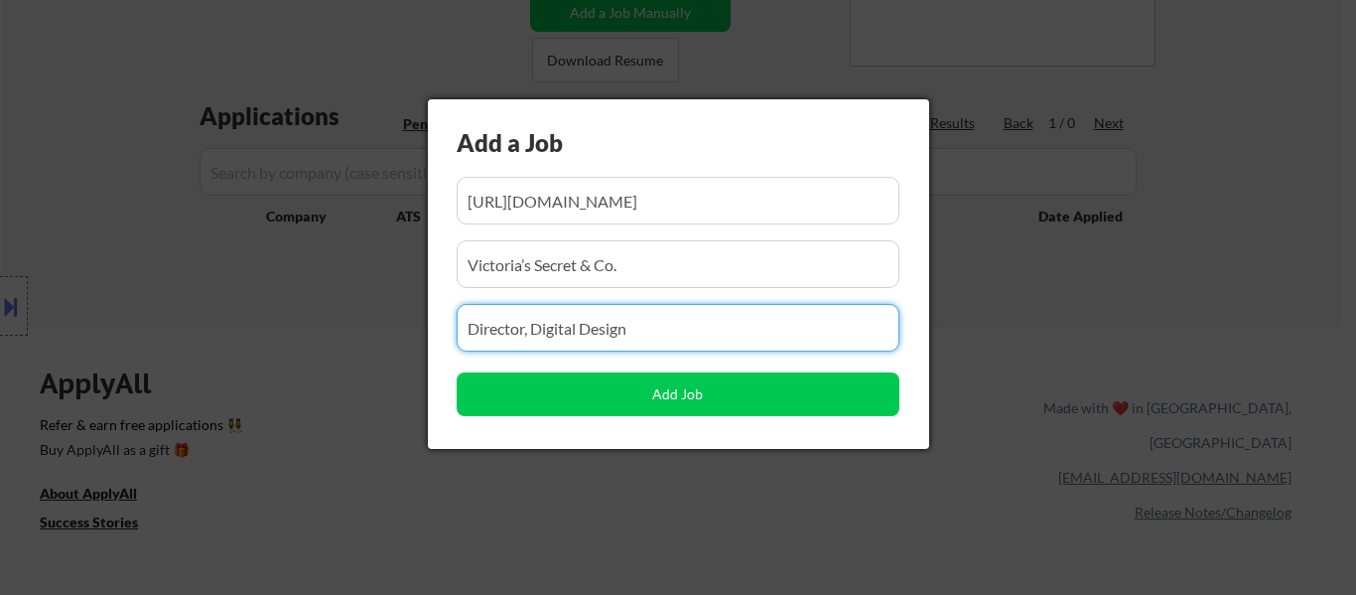
drag, startPoint x: 642, startPoint y: 338, endPoint x: 329, endPoint y: 325, distance: 314.0
paste input "Director, UX Research & Strategy"
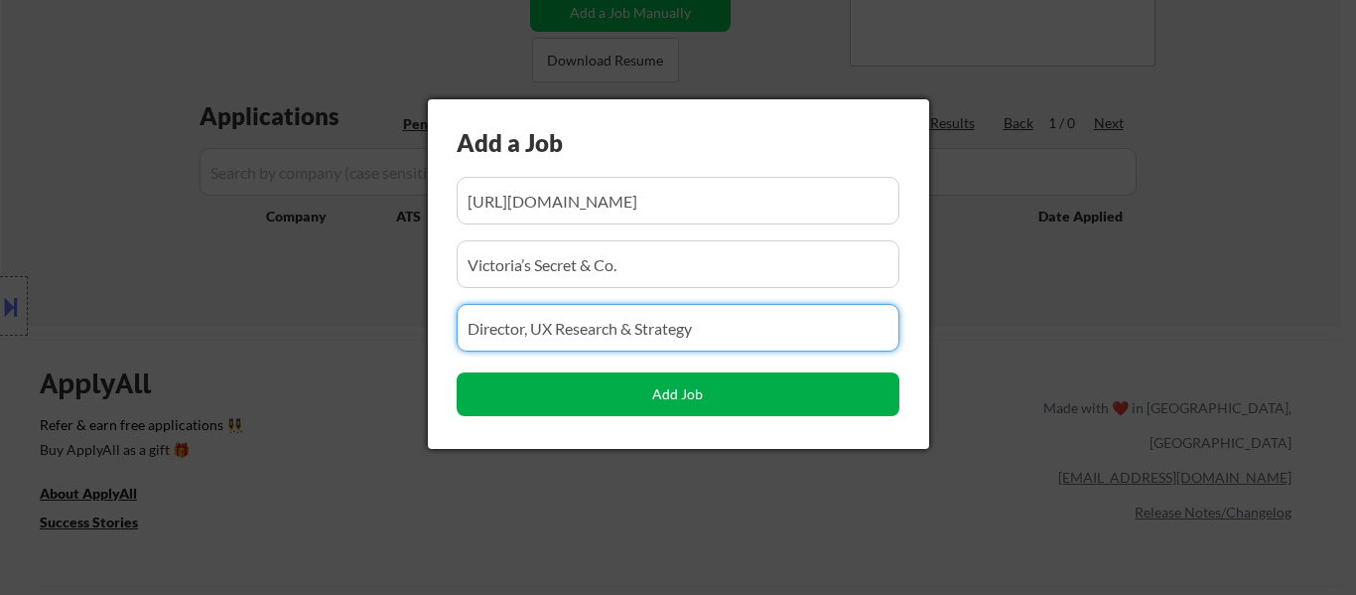
type input "Director, UX Research & Strategy"
click at [676, 395] on button "Add Job" at bounding box center [678, 394] width 443 height 44
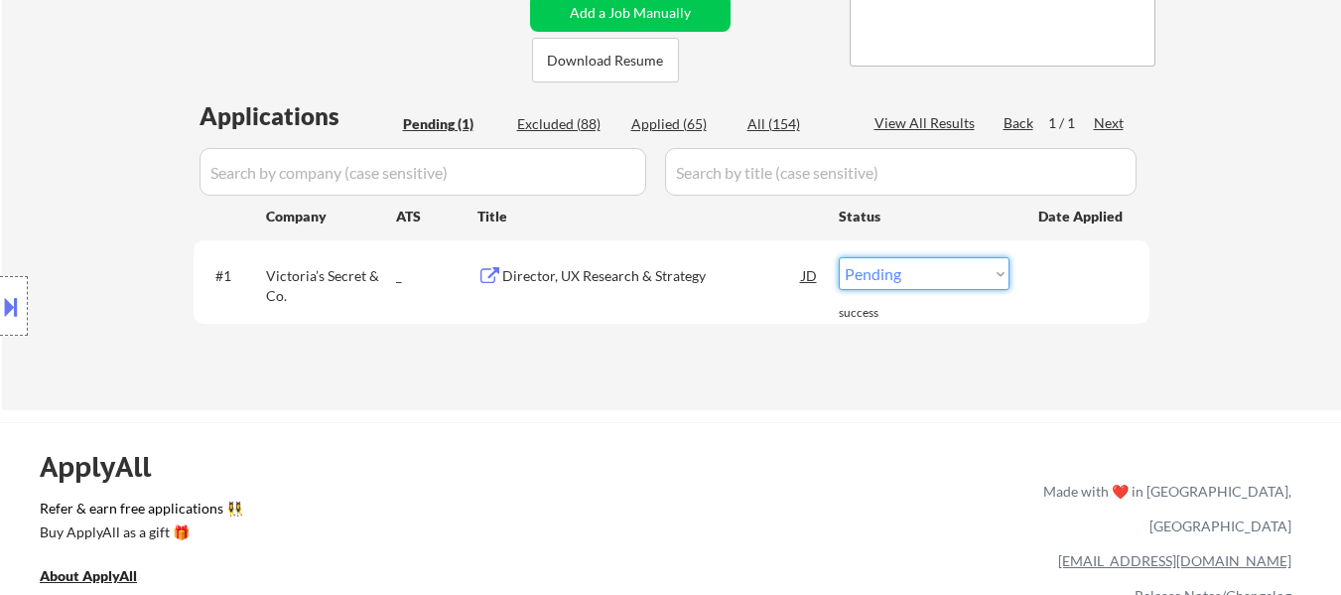
click at [895, 281] on select "Choose an option... Pending Applied Excluded (Questions) Excluded (Expired) Exc…" at bounding box center [924, 273] width 171 height 33
select select ""excluded""
click at [839, 257] on select "Choose an option... Pending Applied Excluded (Questions) Excluded (Expired) Exc…" at bounding box center [924, 273] width 171 height 33
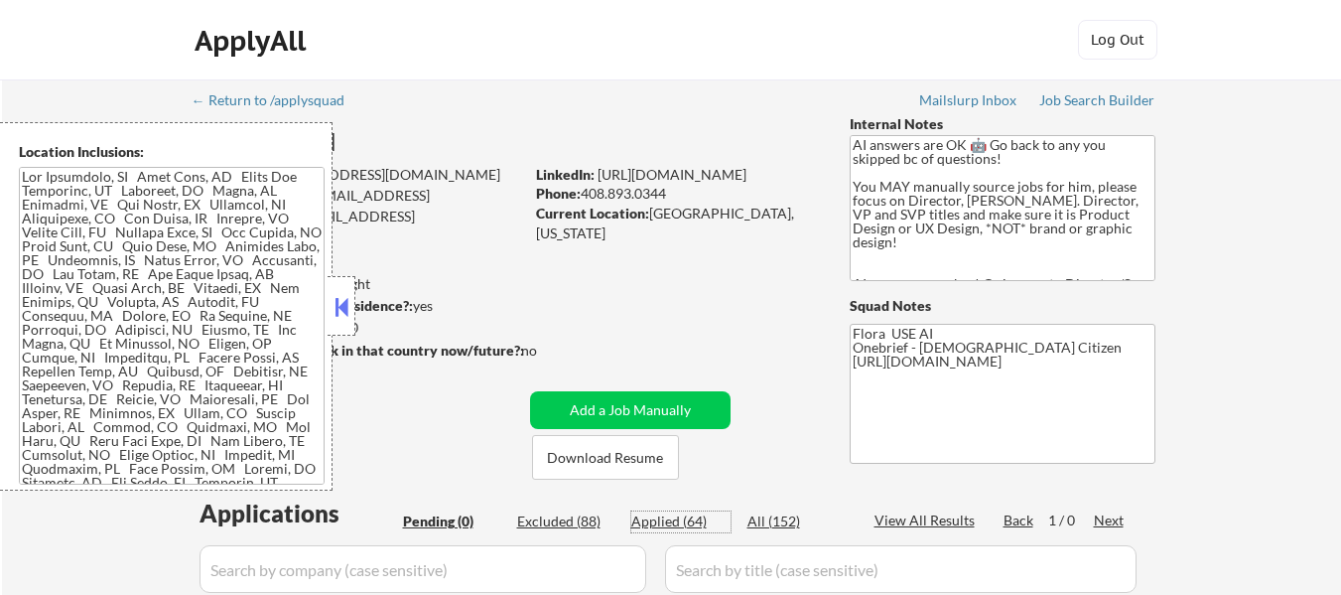
click at [669, 519] on div "Applied (64)" at bounding box center [680, 521] width 99 height 20
select select ""applied""
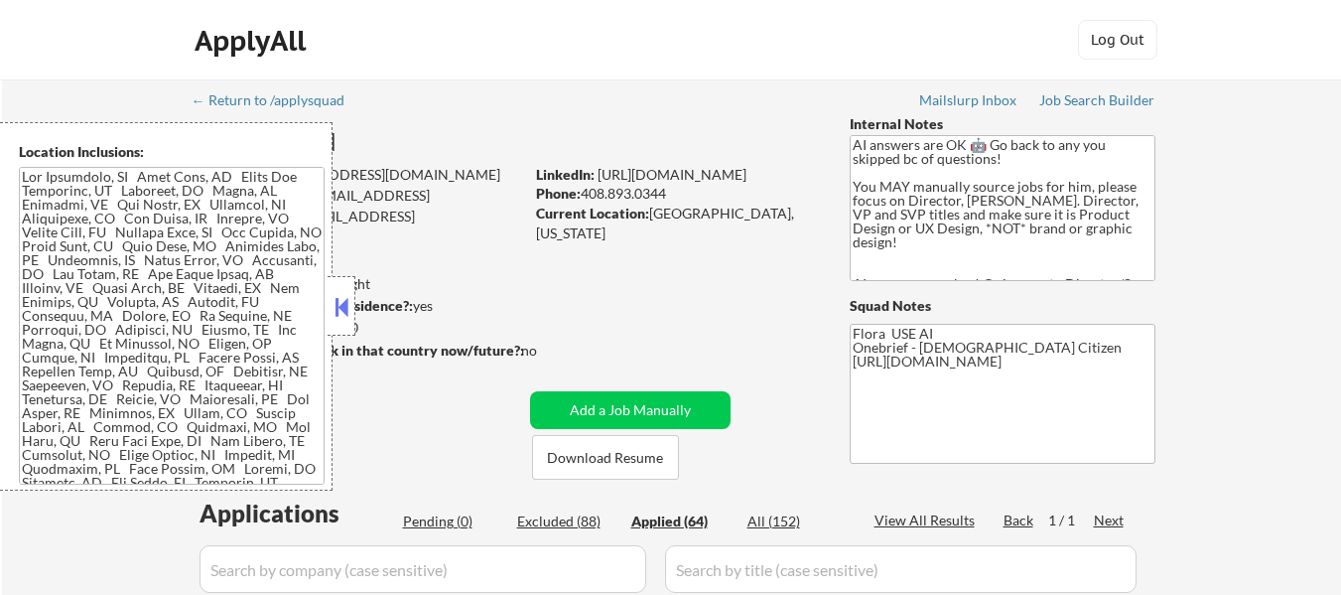
select select ""applied""
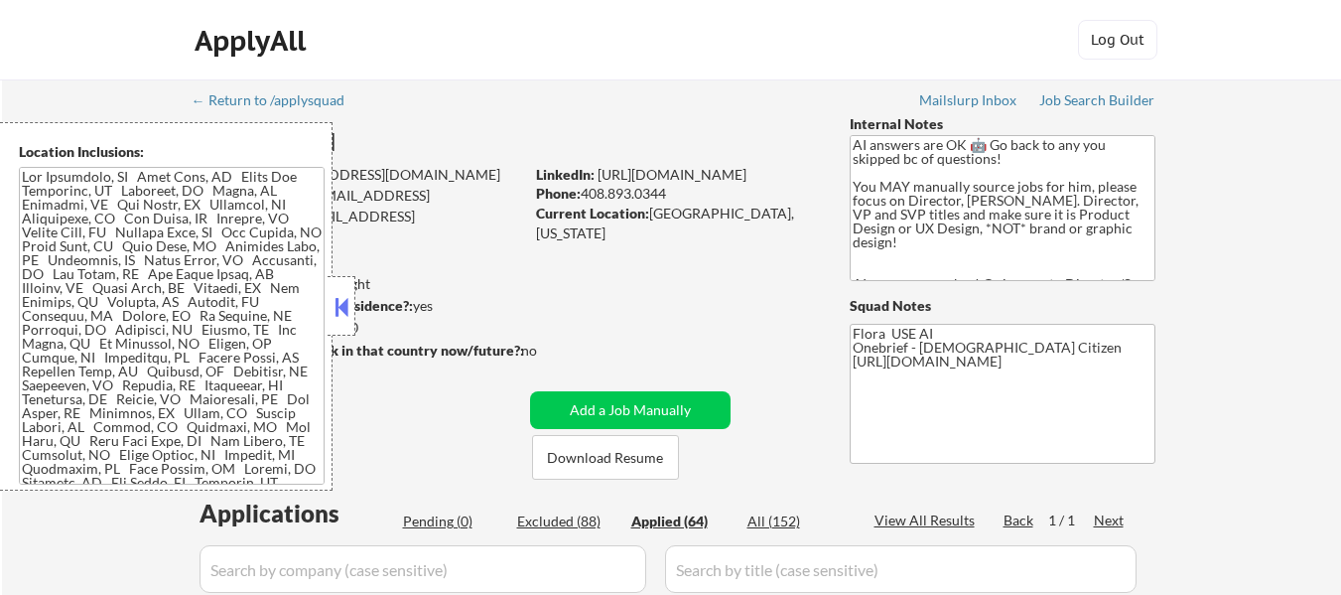
select select ""applied""
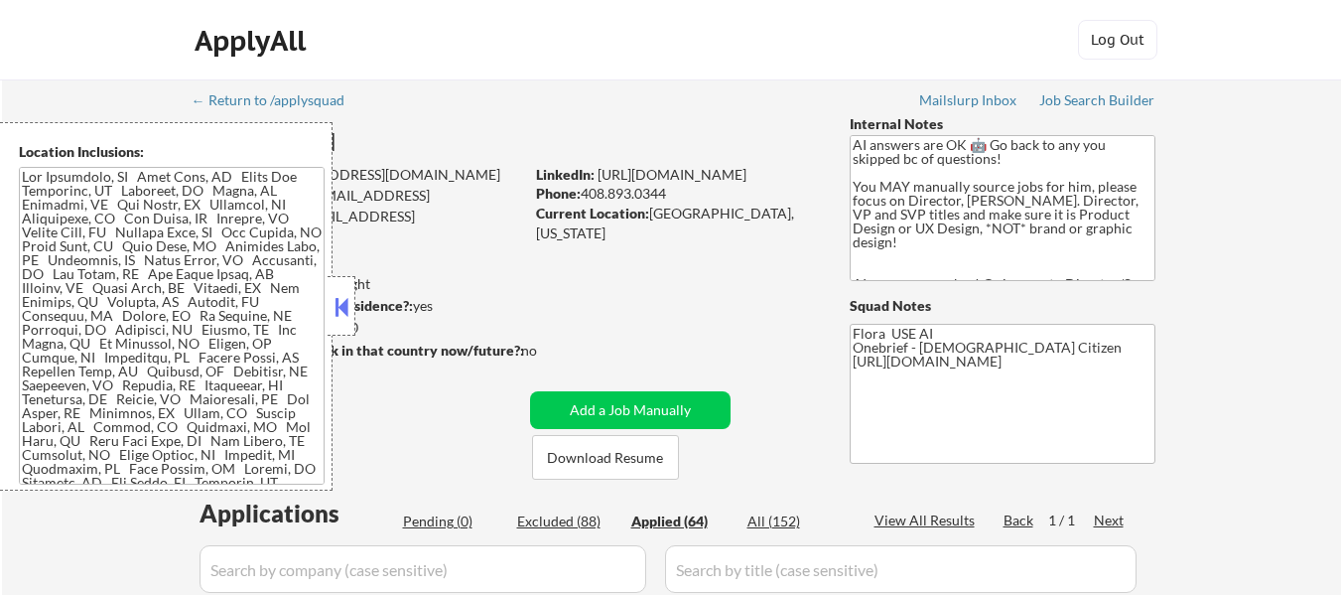
select select ""applied""
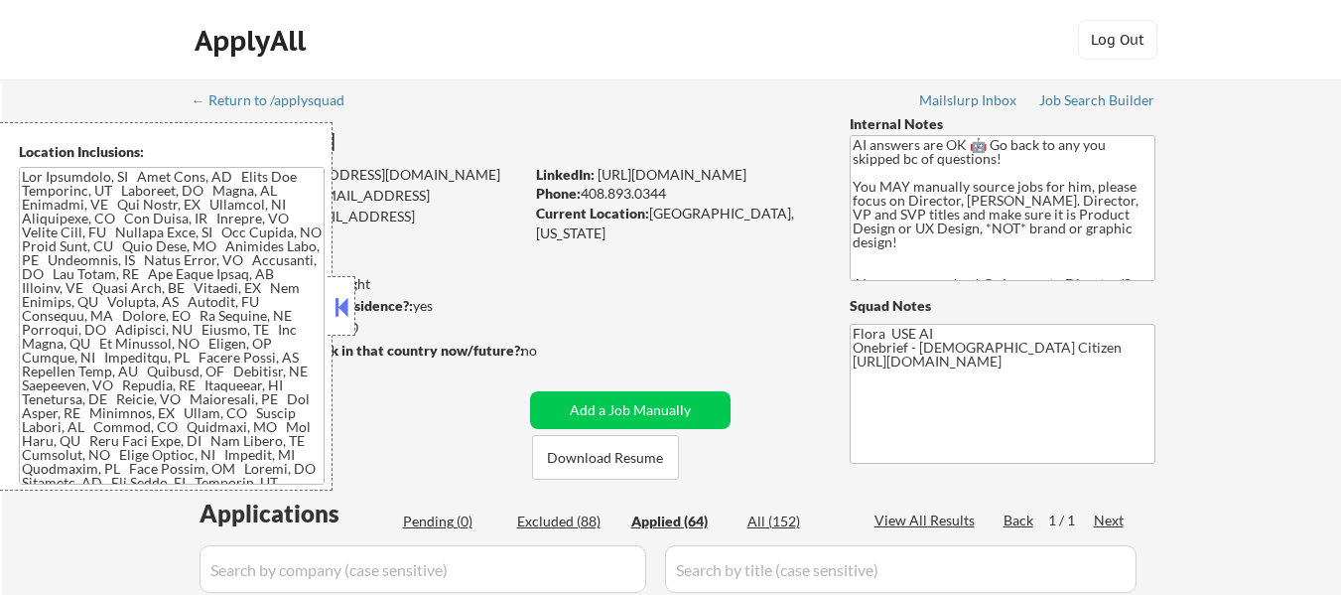
select select ""applied""
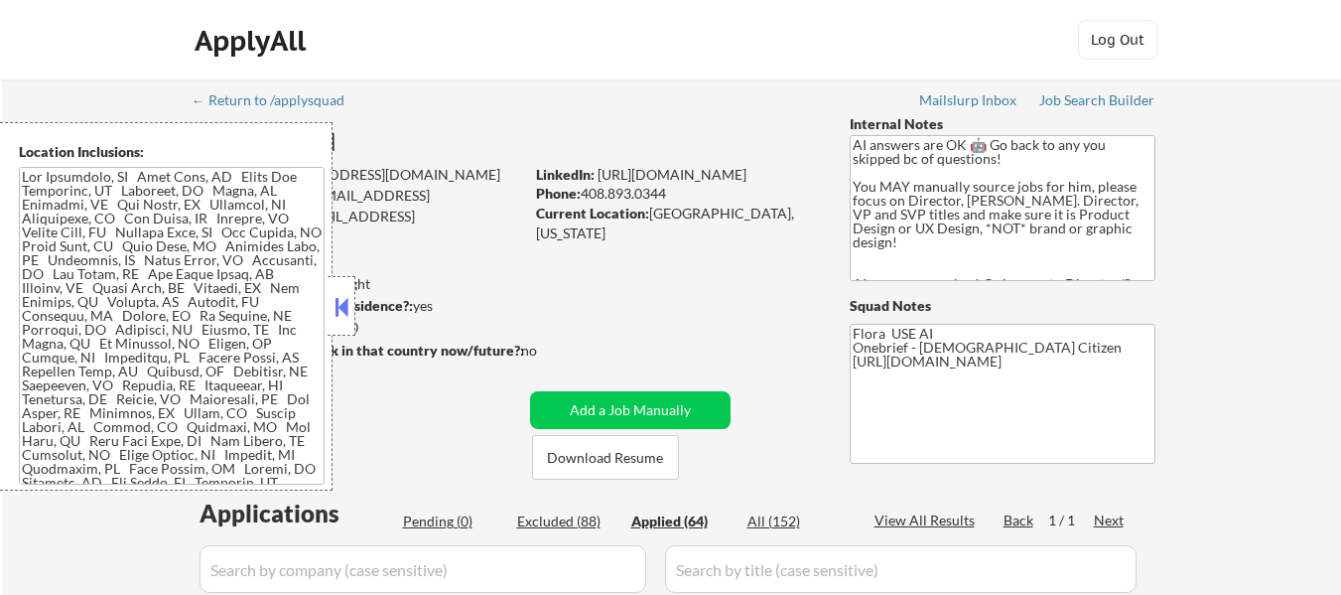
select select ""applied""
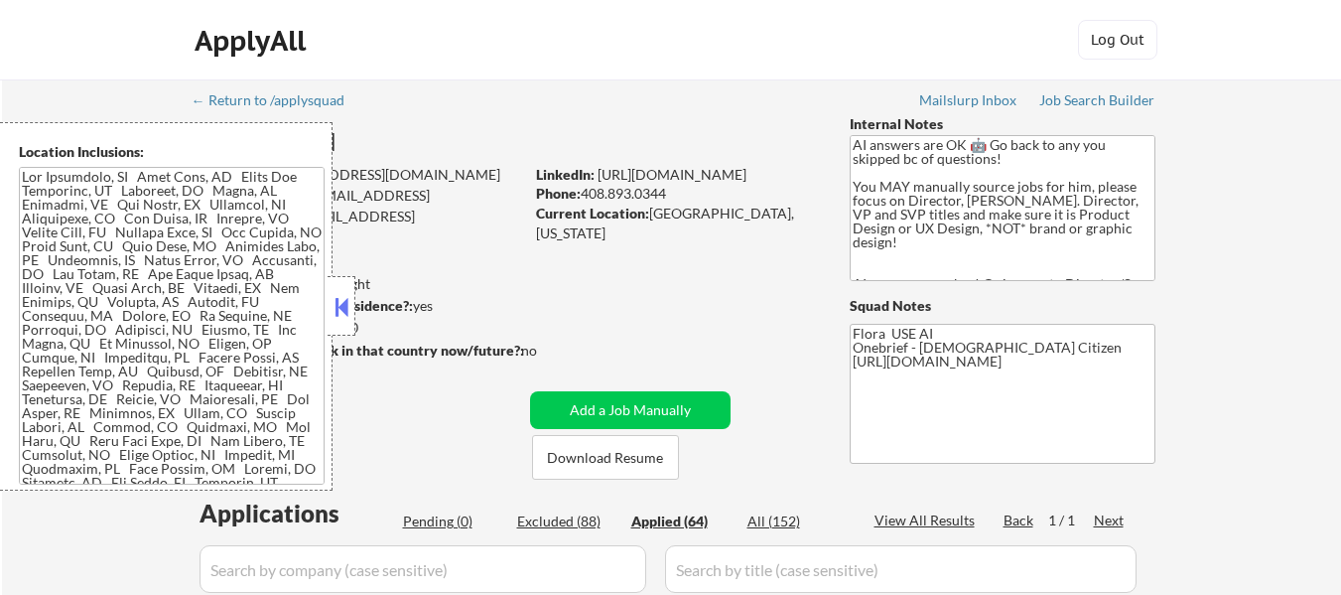
select select ""applied""
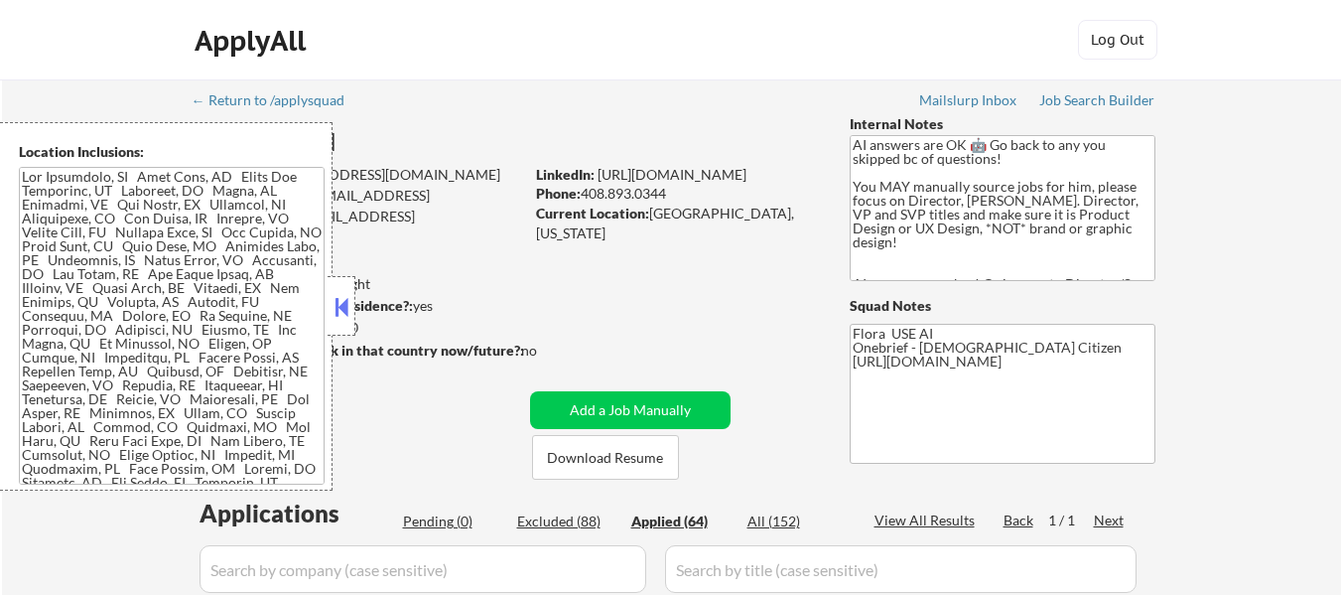
select select ""applied""
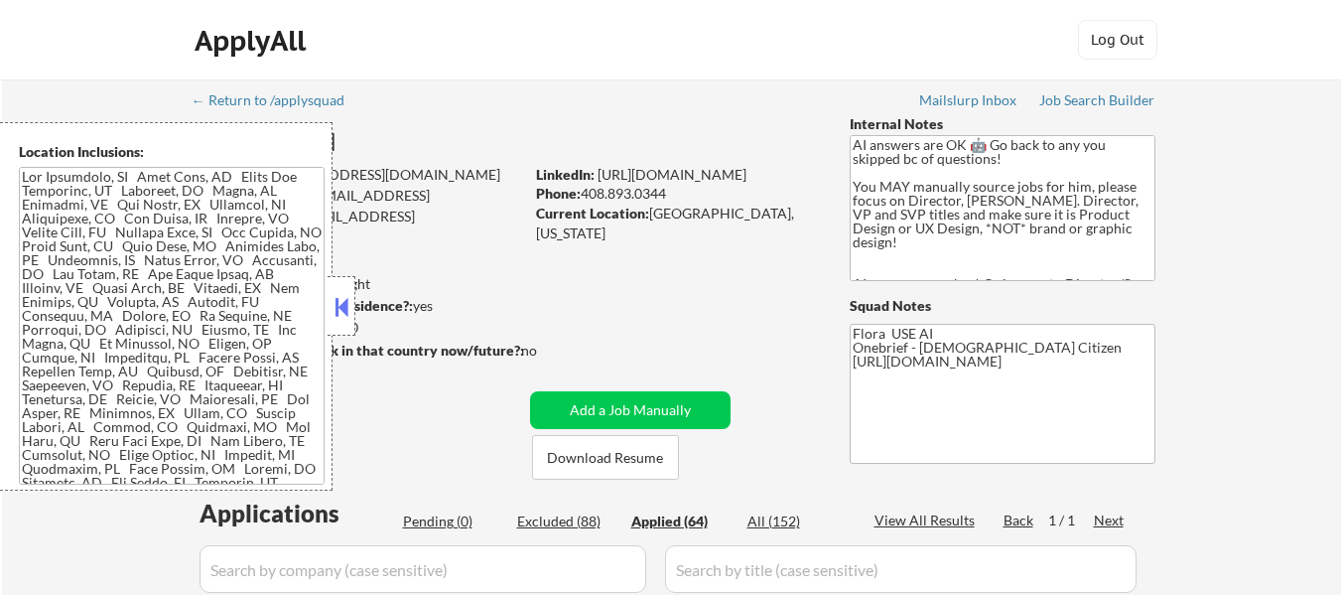
select select ""applied""
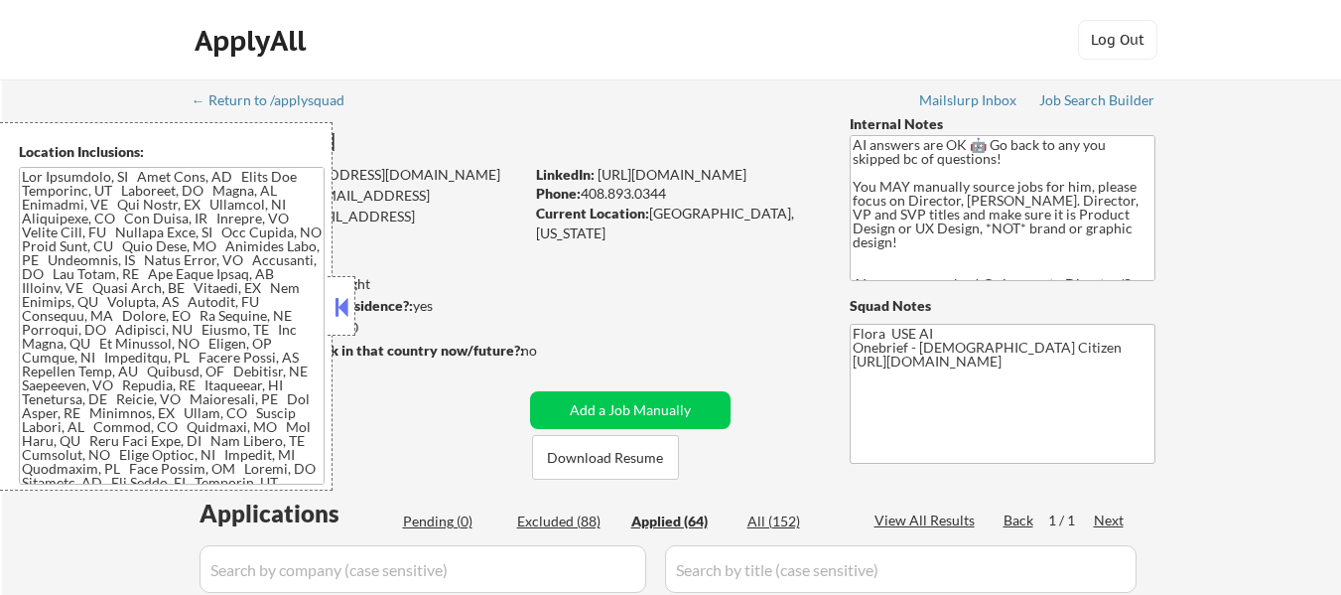
select select ""applied""
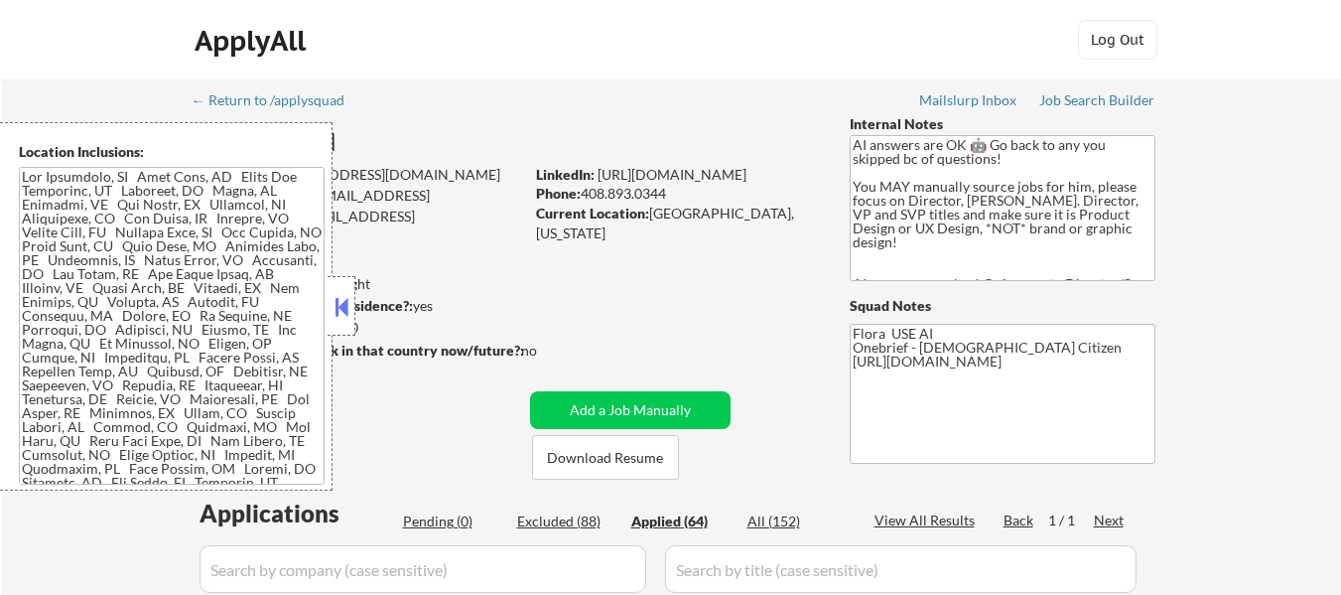
select select ""applied""
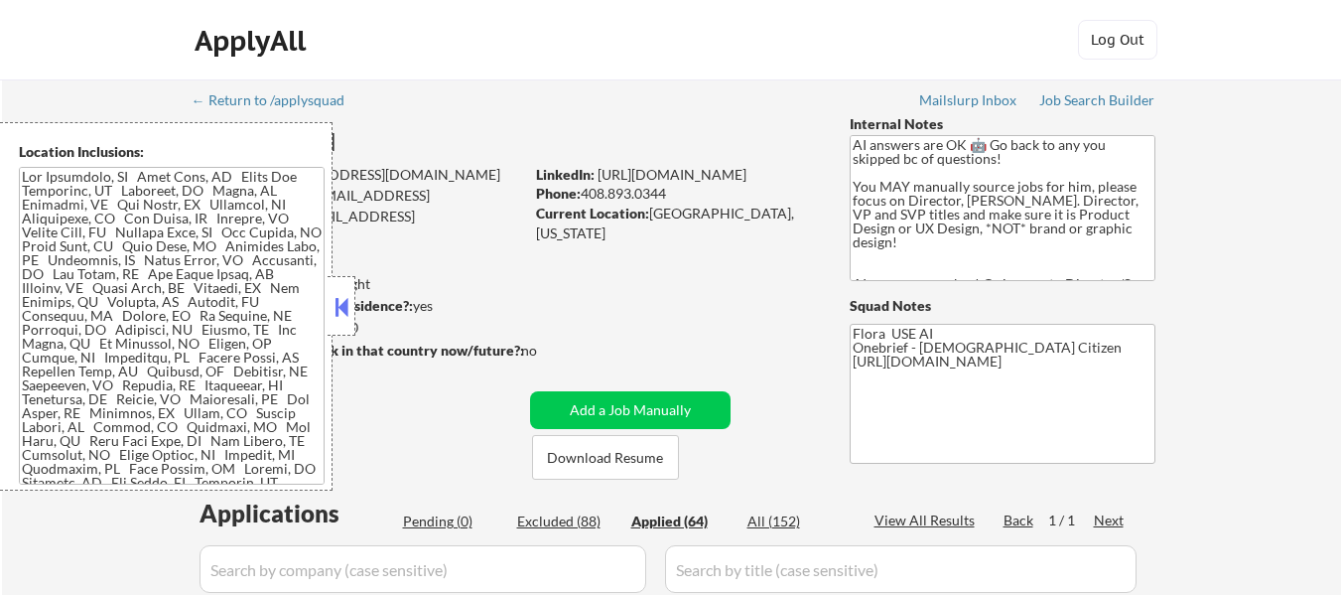
select select ""applied""
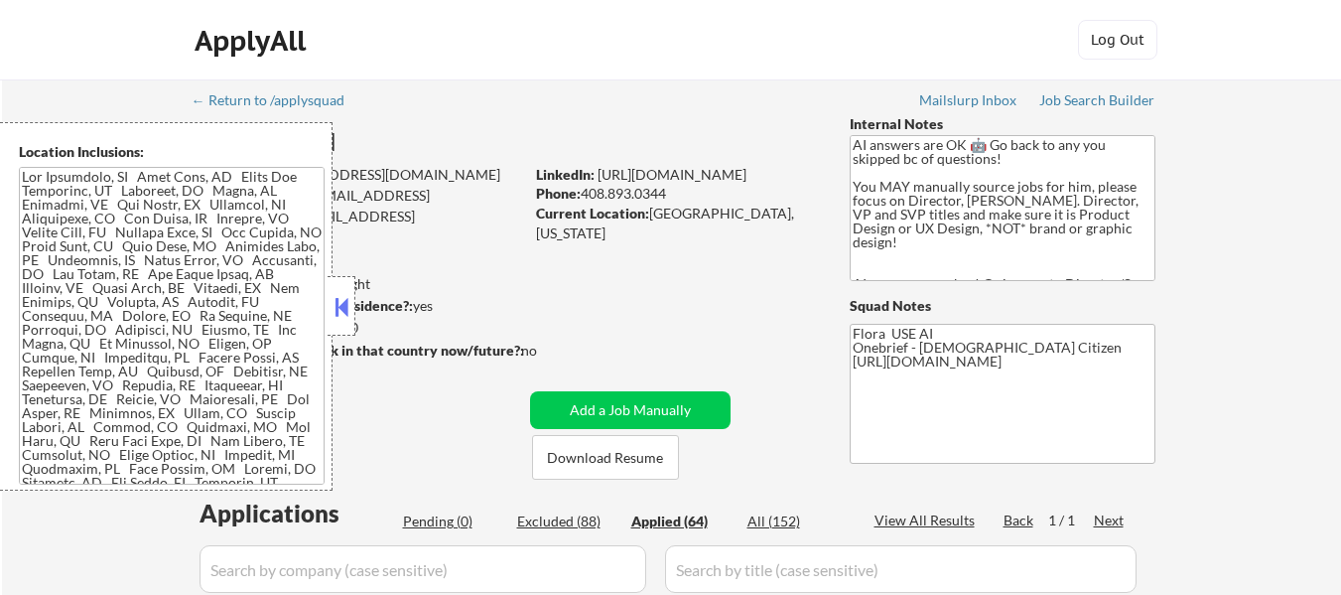
select select ""applied""
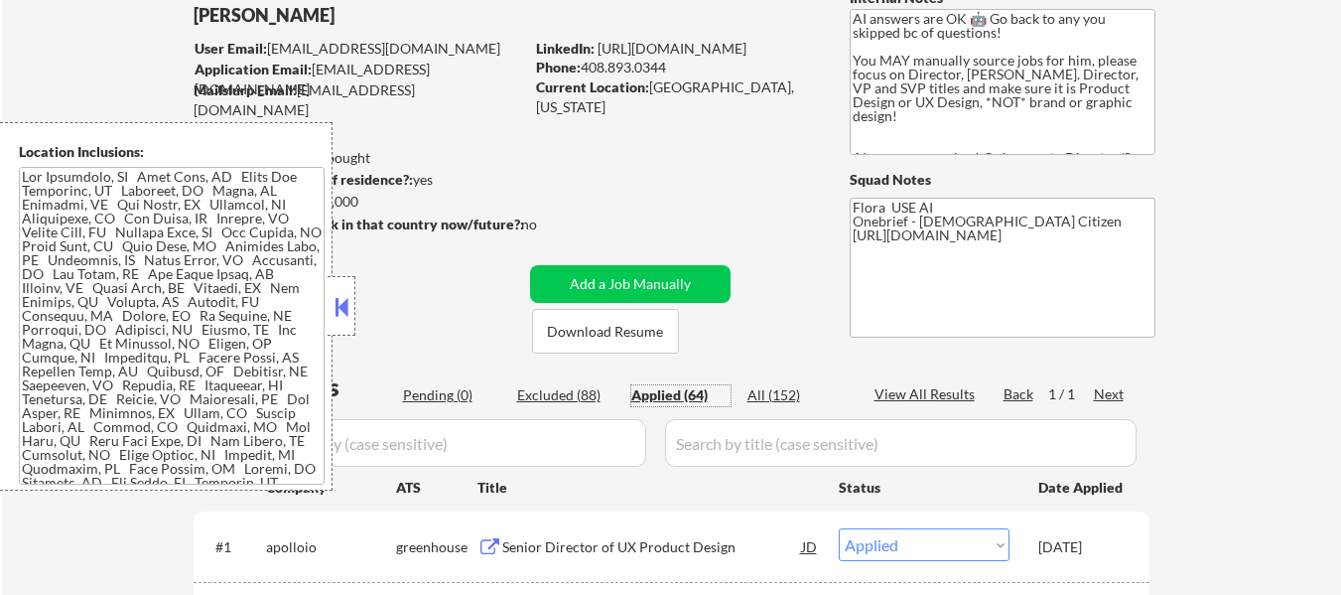
scroll to position [298, 0]
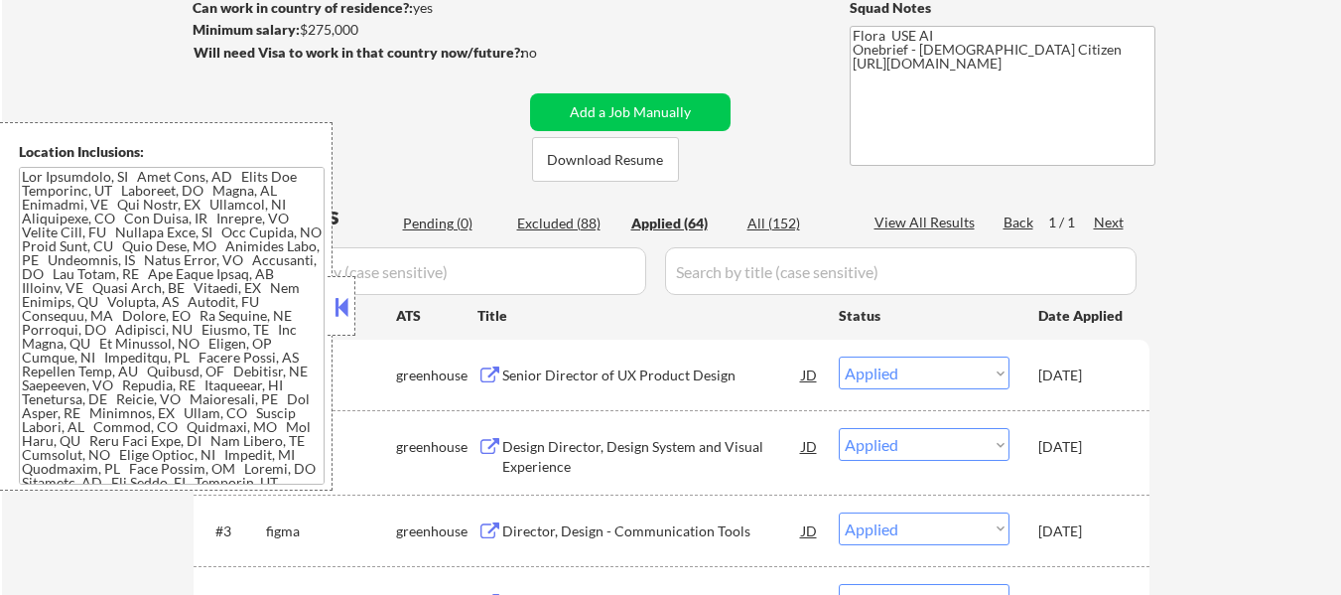
click at [328, 295] on div at bounding box center [342, 306] width 28 height 60
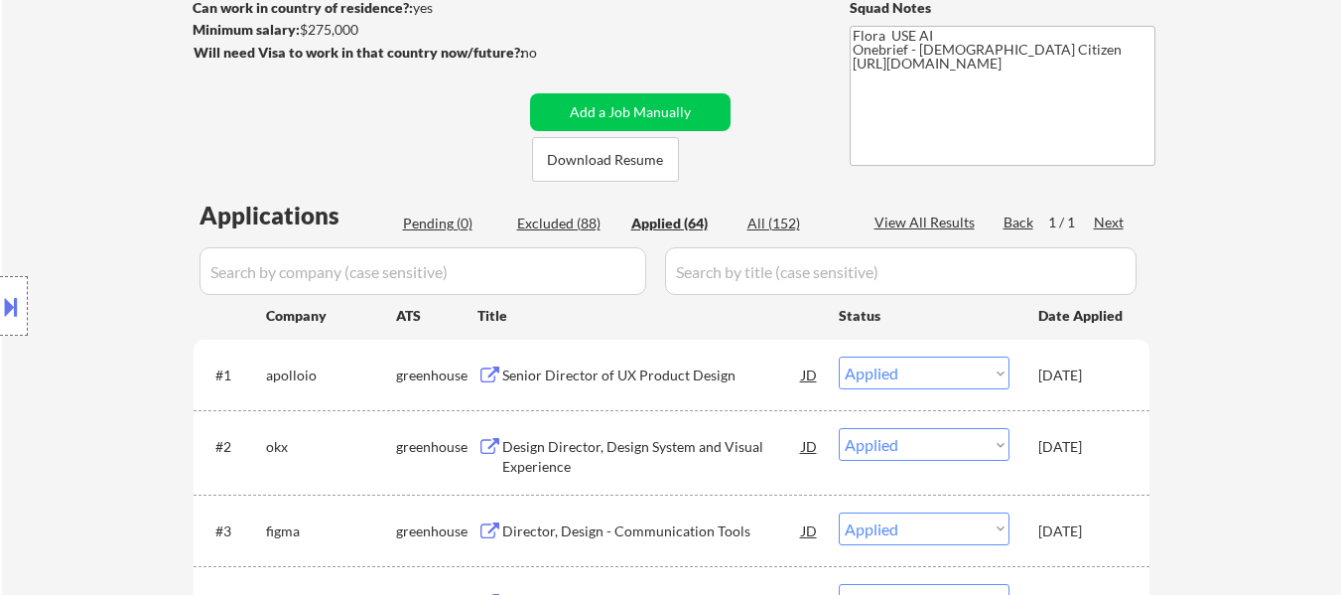
click at [1116, 317] on div "Date Applied" at bounding box center [1081, 316] width 87 height 20
click at [1117, 317] on div "Date Applied" at bounding box center [1081, 316] width 87 height 20
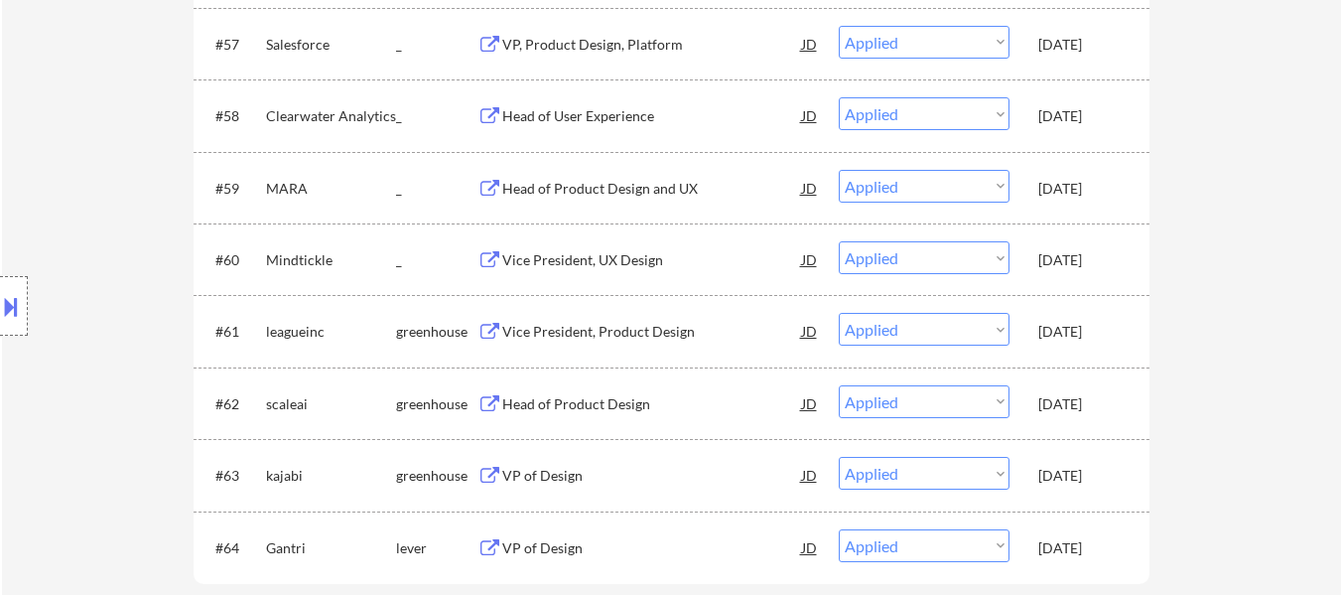
scroll to position [5063, 0]
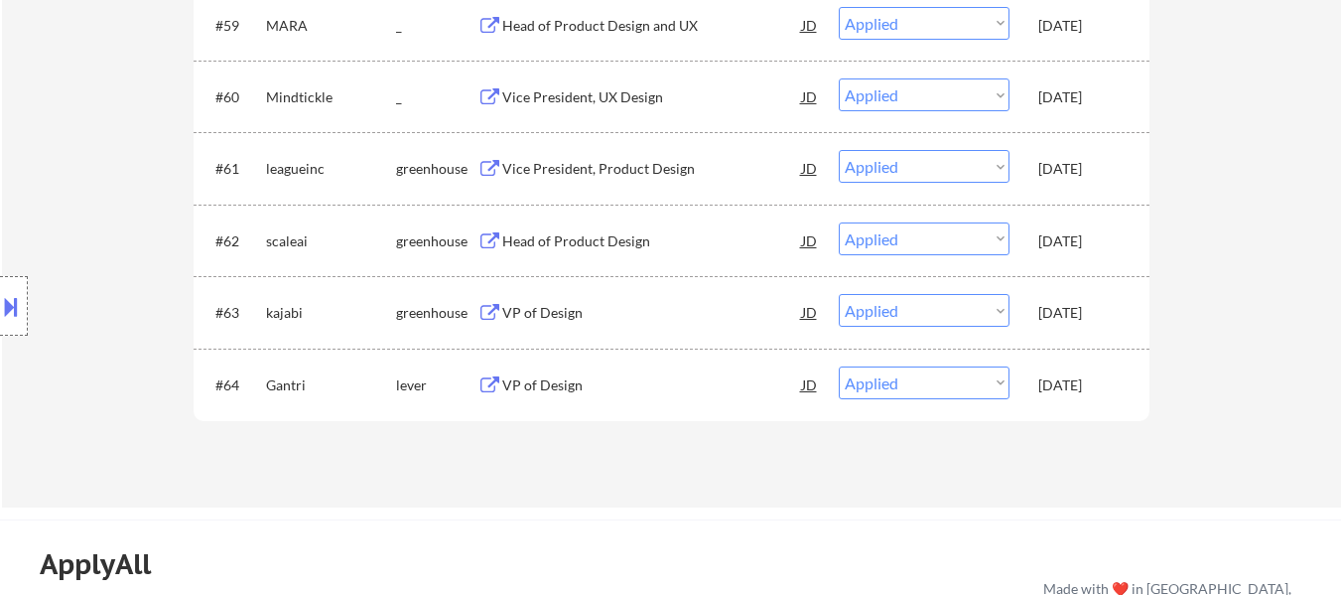
drag, startPoint x: 1120, startPoint y: 317, endPoint x: 1113, endPoint y: 401, distance: 84.7
copy div "#1 [PERSON_NAME] Senior Director of UX Product Design JD Choose an option... Pe…"
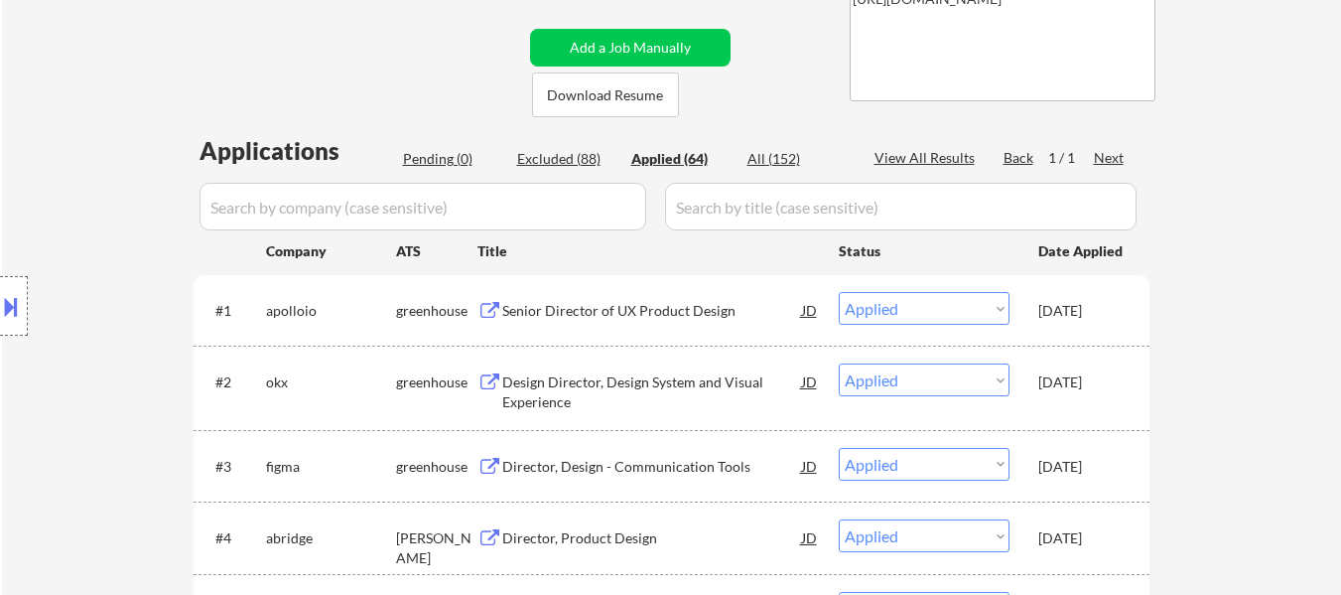
scroll to position [397, 0]
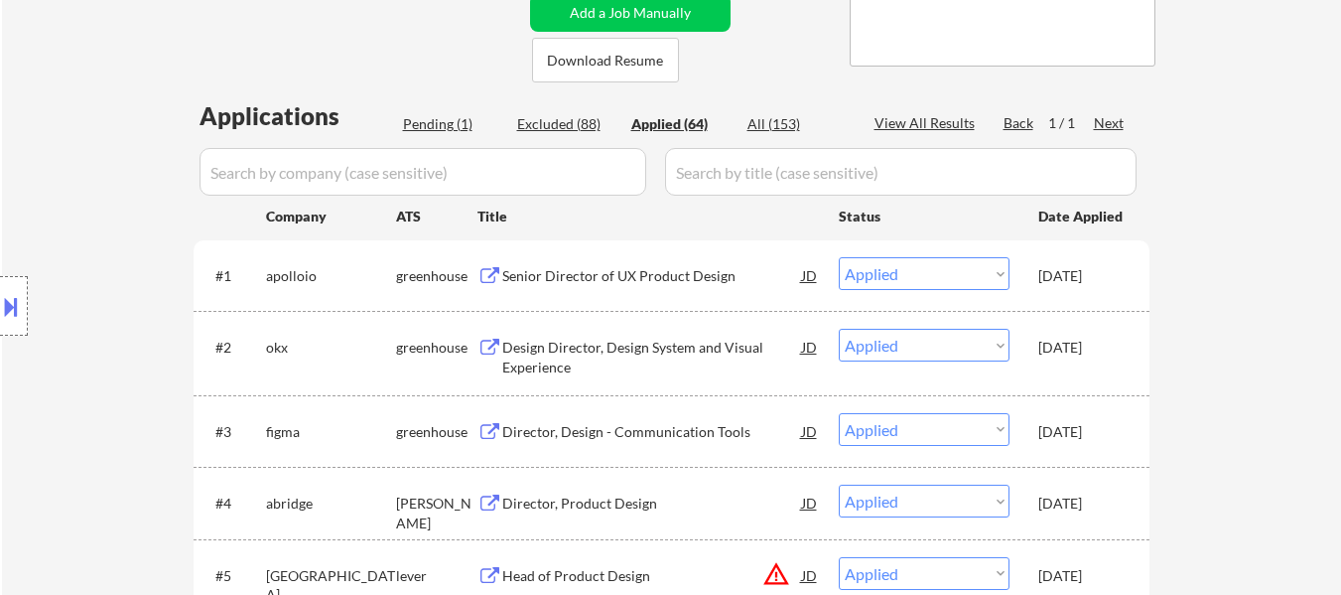
select select ""applied""
